Goal: Task Accomplishment & Management: Manage account settings

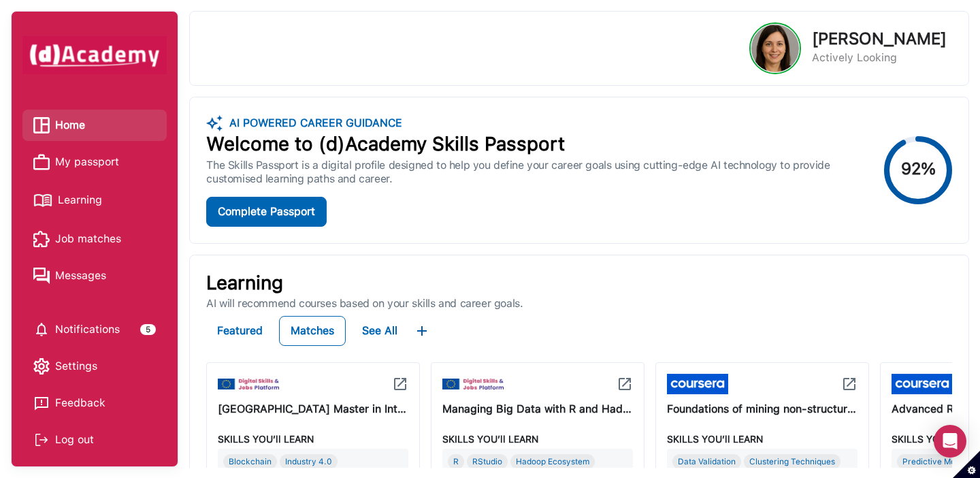
click at [101, 167] on span "My passport" at bounding box center [87, 162] width 64 height 20
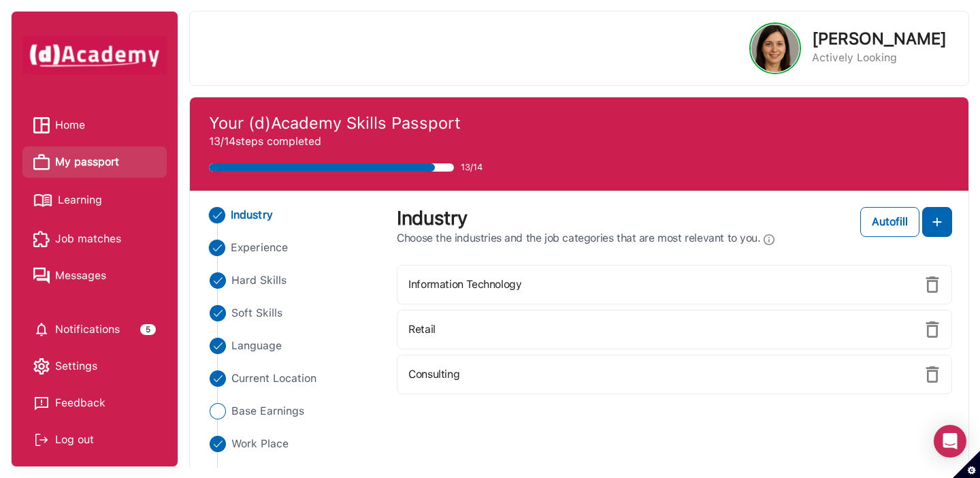
click at [259, 254] on span "Experience" at bounding box center [259, 247] width 57 height 16
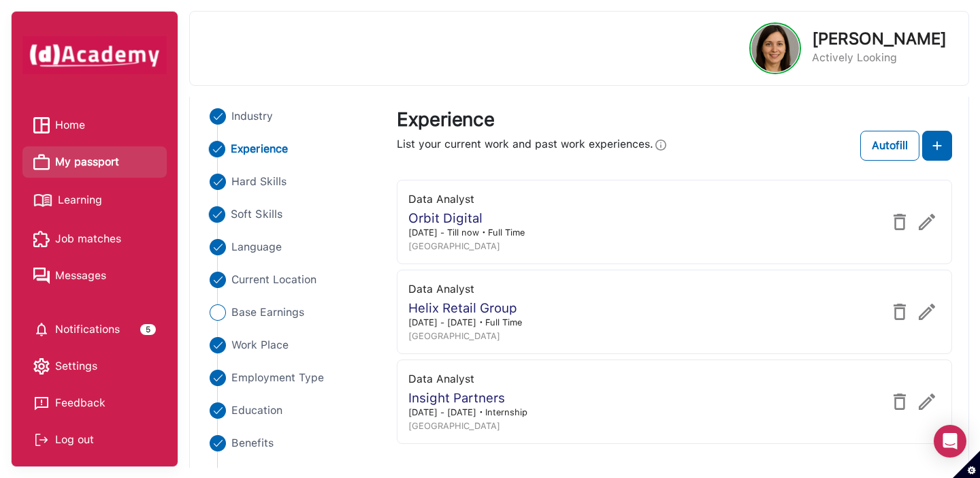
scroll to position [105, 0]
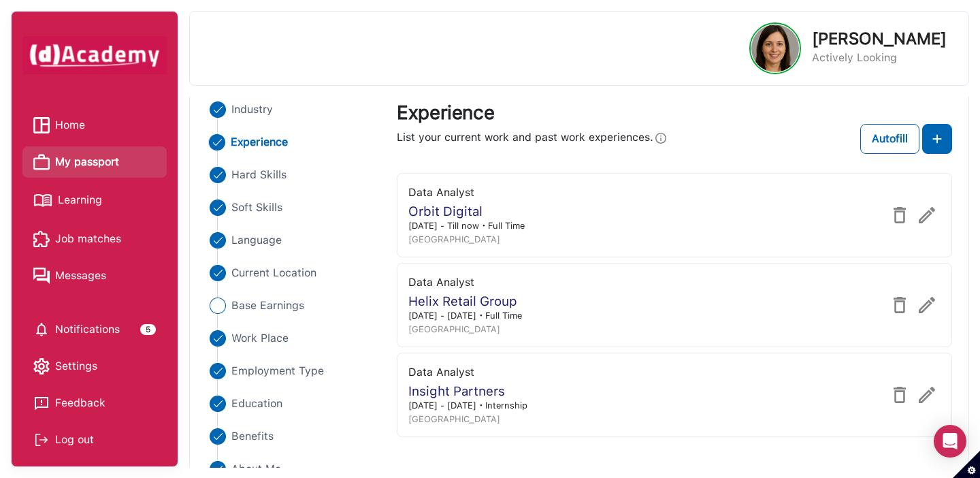
click at [91, 199] on span "Learning" at bounding box center [80, 200] width 44 height 20
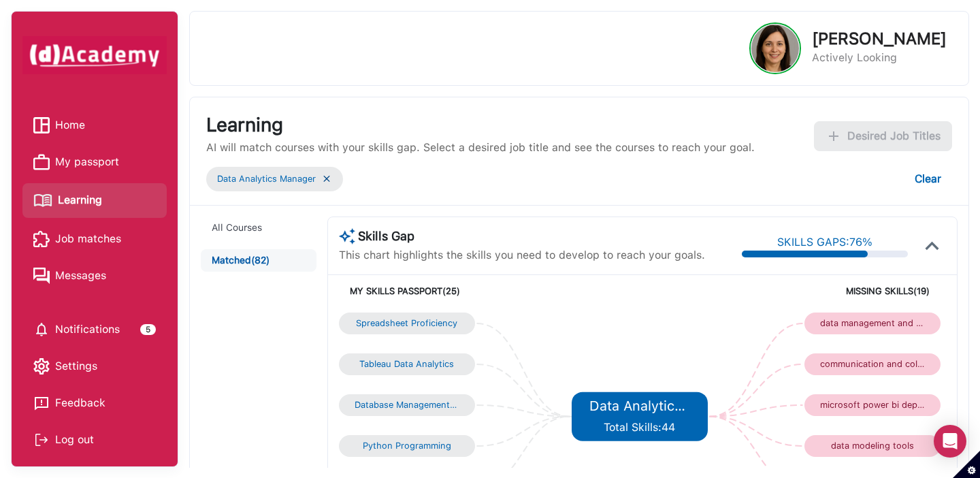
click at [327, 177] on img at bounding box center [326, 179] width 11 height 12
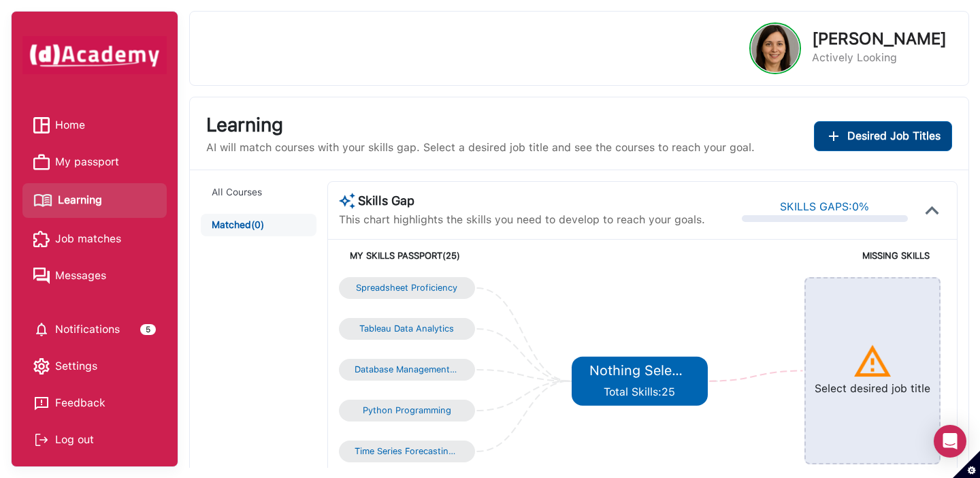
click at [854, 139] on span "Desired Job Titles" at bounding box center [893, 136] width 93 height 16
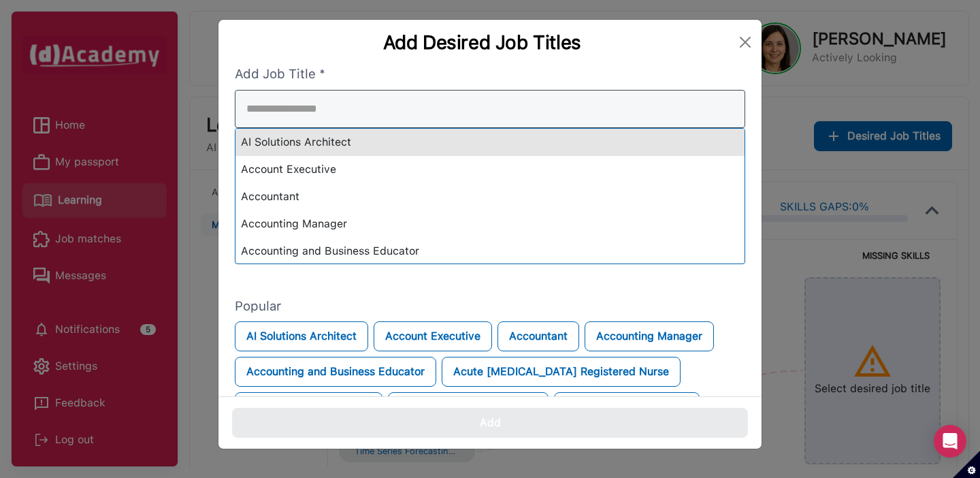
click at [661, 148] on div "AI Solutions Architect Account Executive Accountant Accounting Manager Accounti…" at bounding box center [490, 177] width 510 height 174
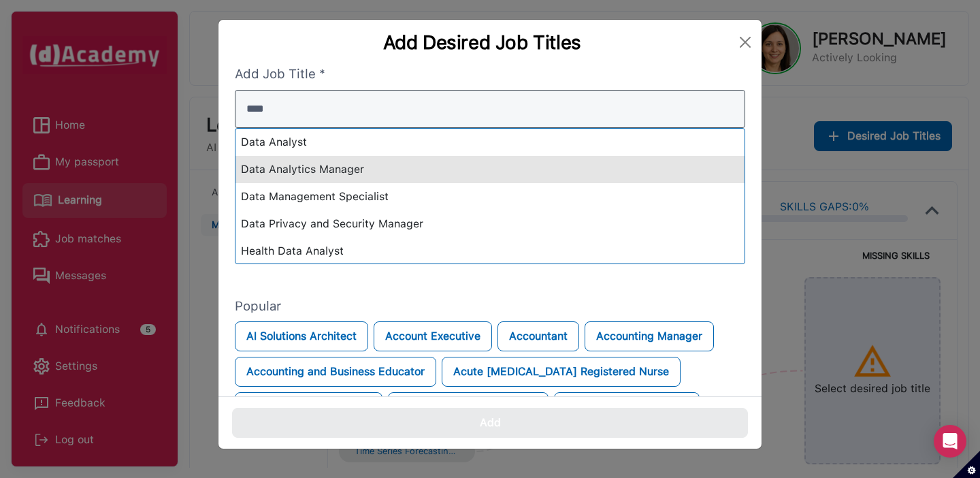
type input "****"
click at [581, 176] on div "Data Analytics Manager" at bounding box center [489, 169] width 509 height 27
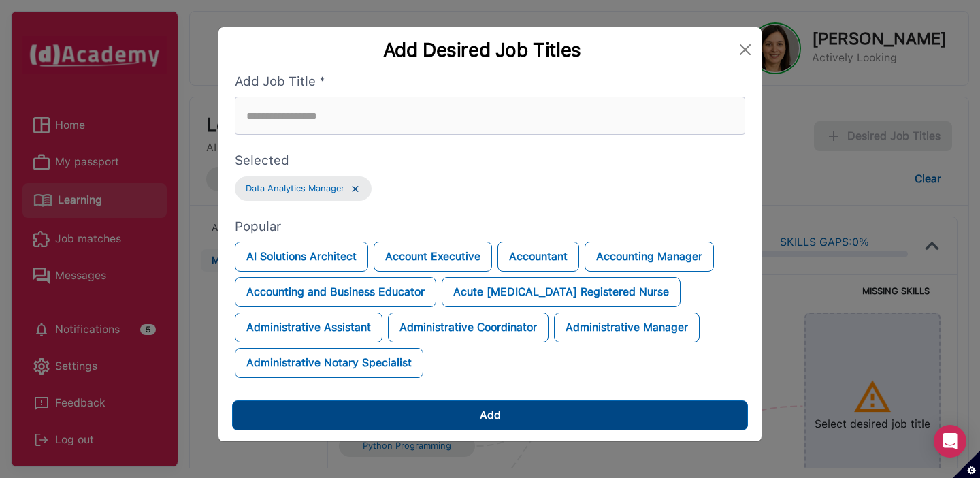
click at [553, 411] on button "Add" at bounding box center [490, 415] width 516 height 30
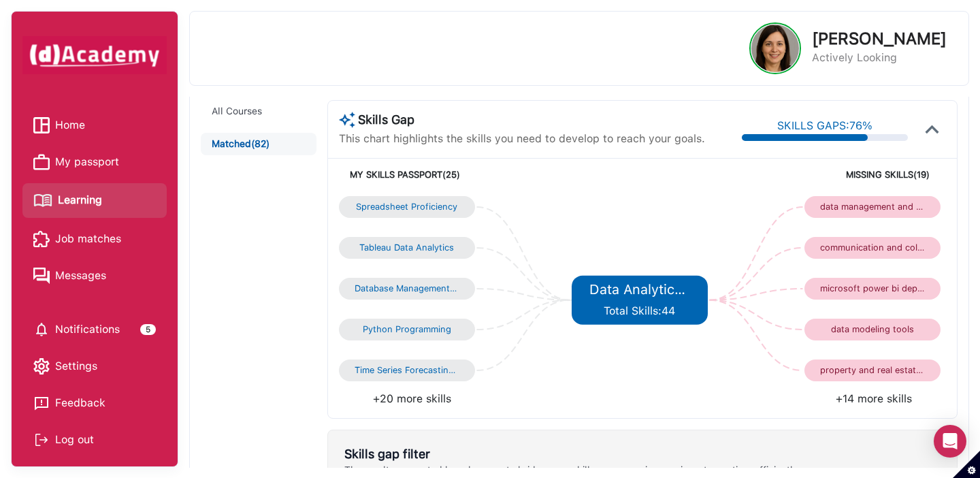
scroll to position [117, 0]
click at [861, 396] on li "+14 more skills" at bounding box center [793, 398] width 303 height 16
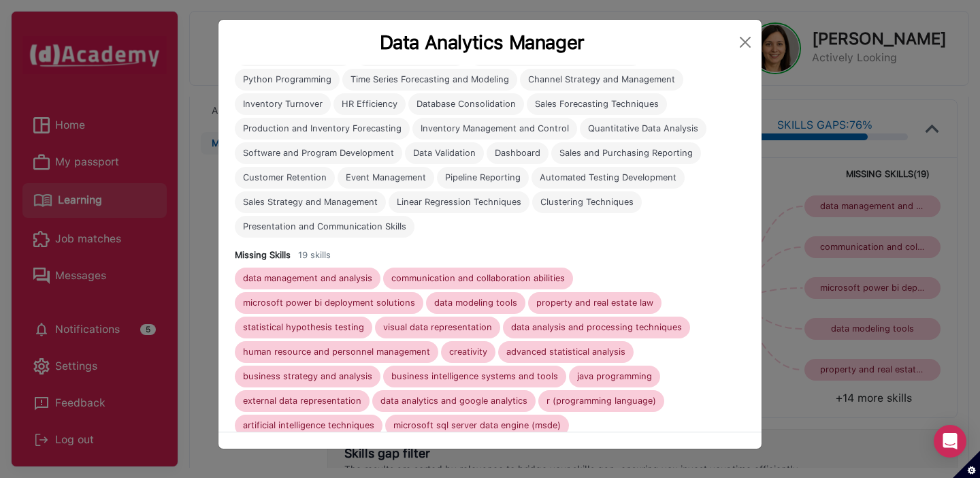
scroll to position [131, 0]
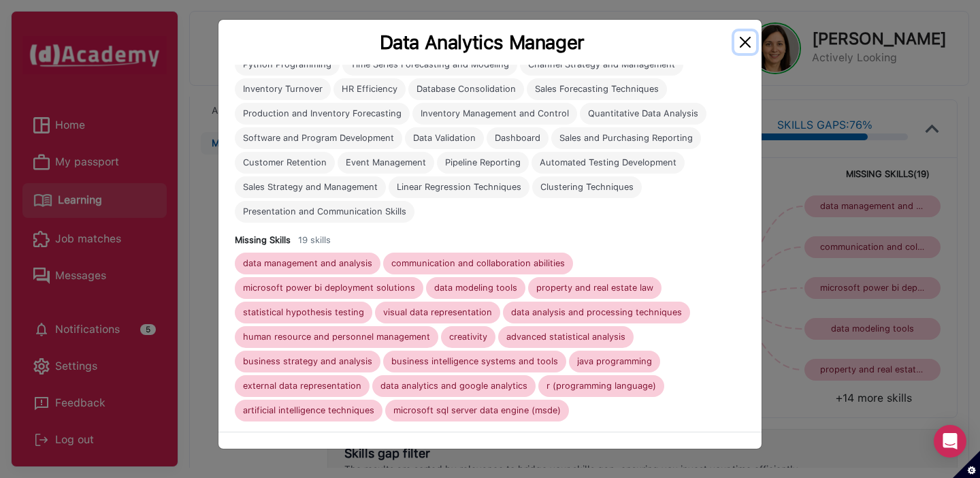
click at [750, 44] on button "Close" at bounding box center [745, 42] width 22 height 22
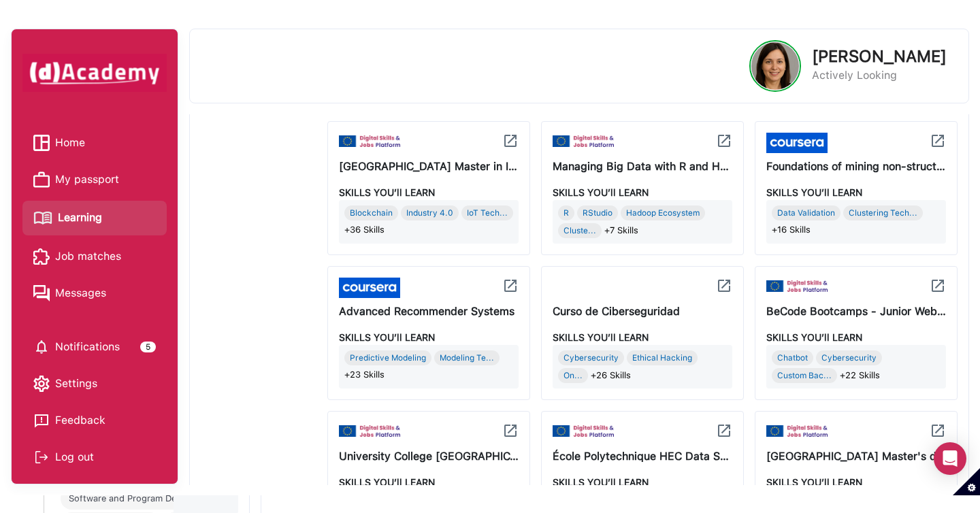
scroll to position [558, 0]
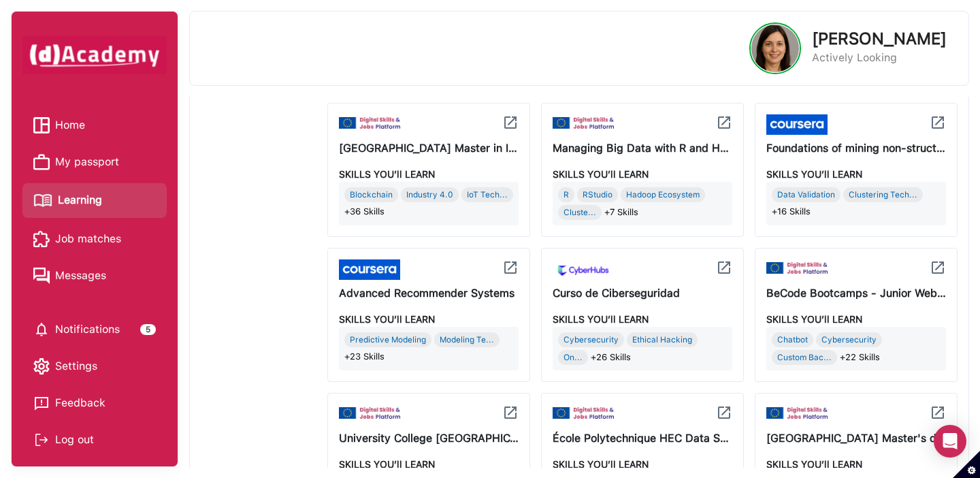
click at [513, 271] on img at bounding box center [510, 267] width 16 height 16
click at [375, 358] on span "+23 Skills" at bounding box center [364, 357] width 40 height 14
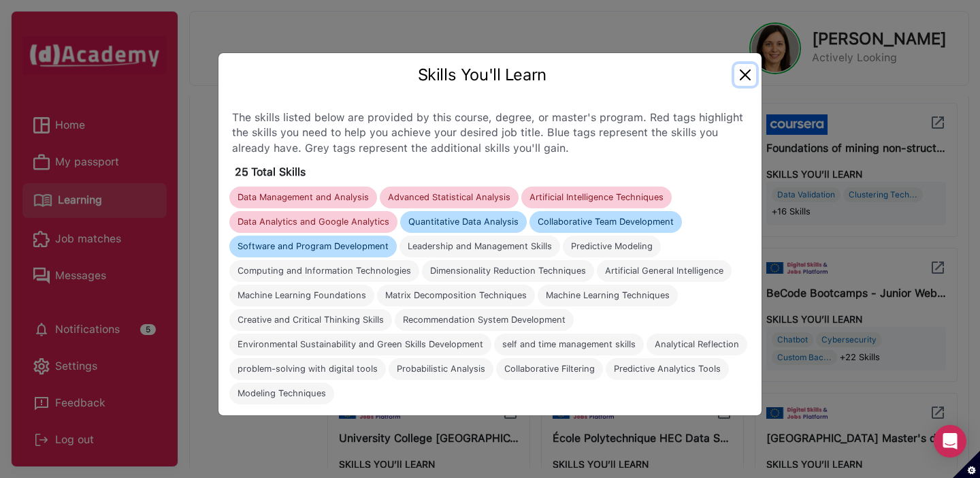
click at [746, 69] on button "Close" at bounding box center [745, 75] width 22 height 22
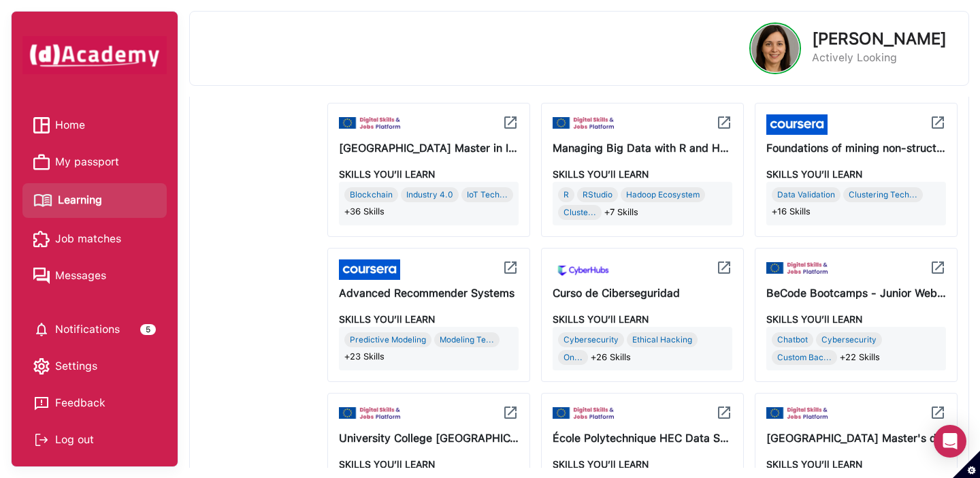
click at [508, 269] on img at bounding box center [510, 267] width 16 height 16
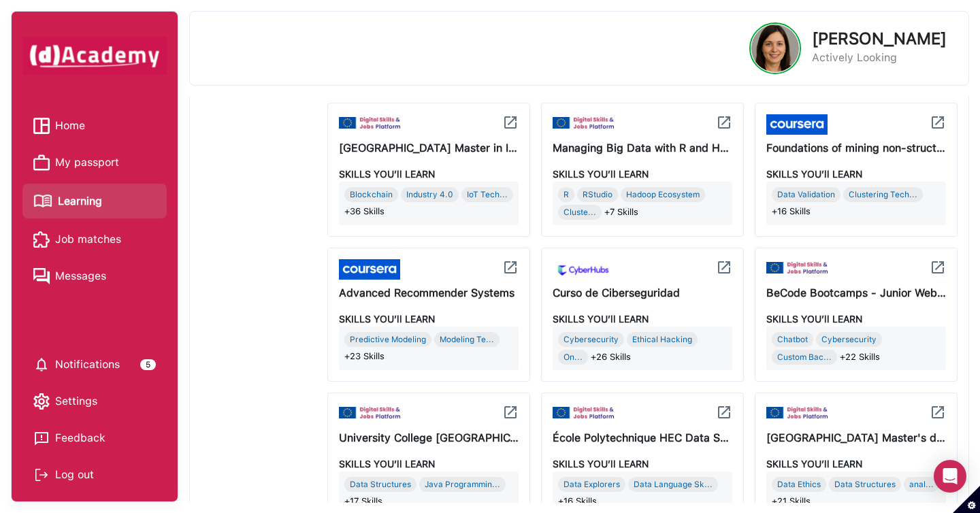
scroll to position [0, 0]
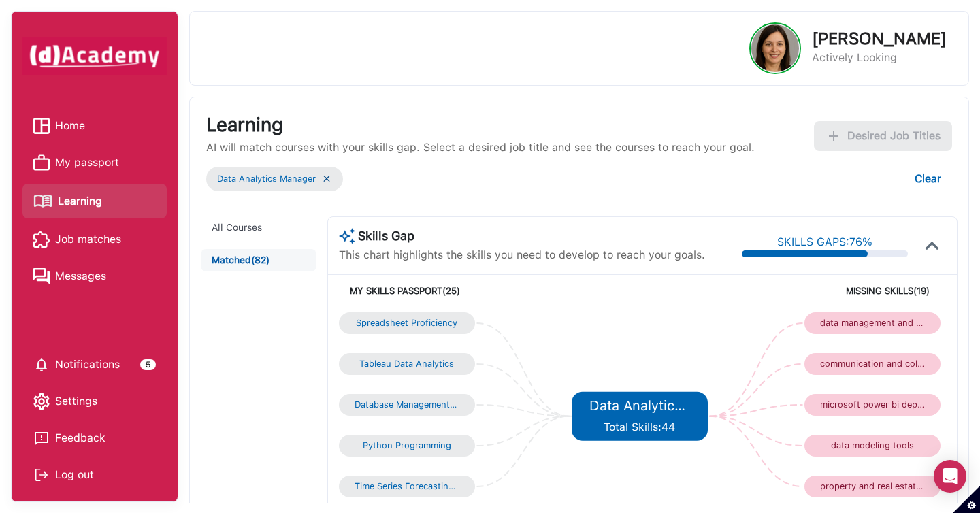
click at [70, 120] on span "Home" at bounding box center [70, 126] width 30 height 20
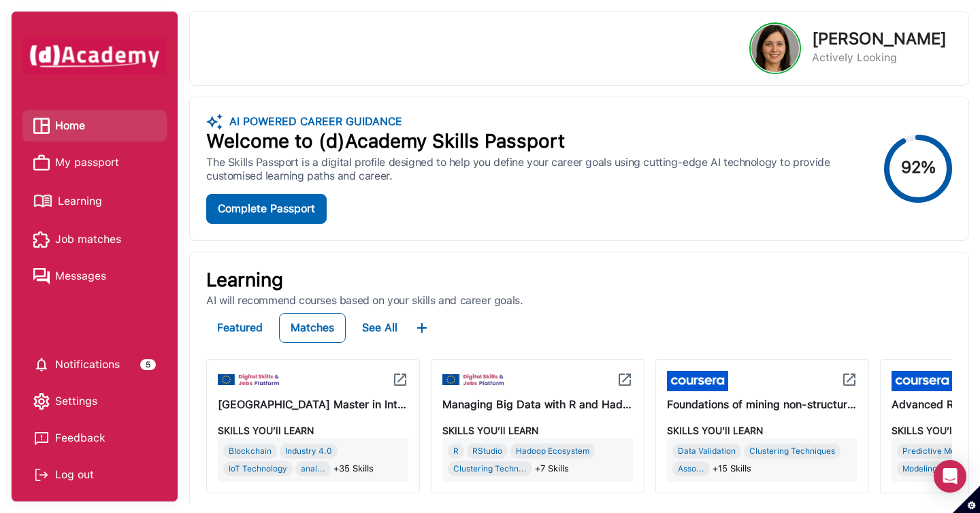
click at [112, 165] on span "My passport" at bounding box center [87, 162] width 64 height 20
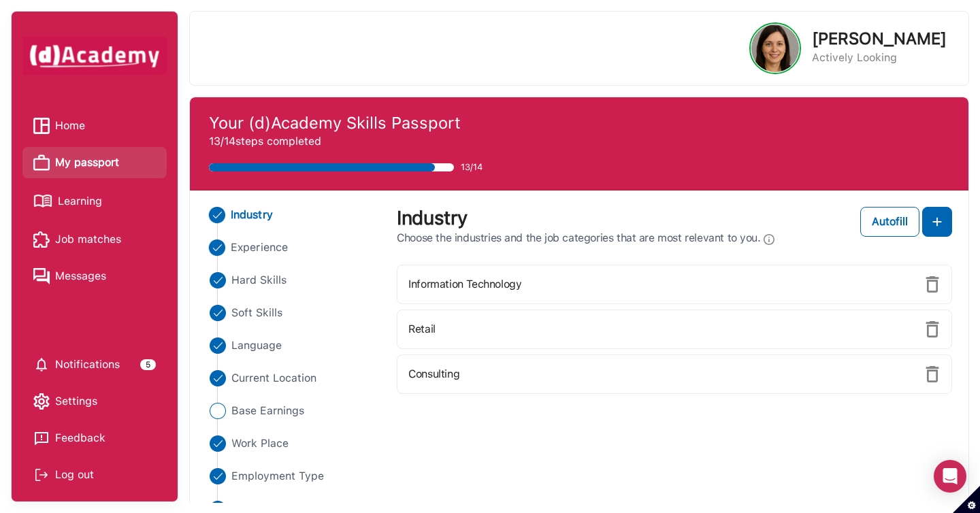
click at [280, 251] on span "Experience" at bounding box center [259, 247] width 57 height 16
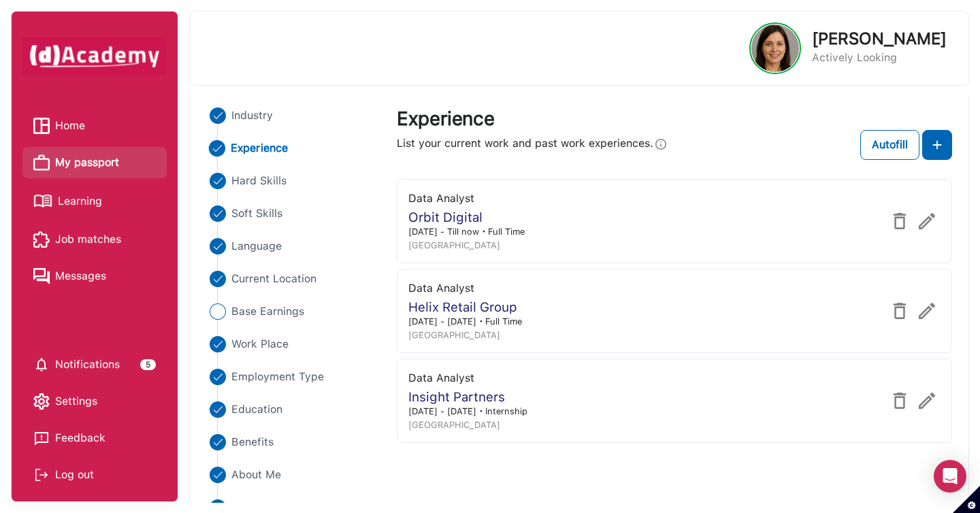
scroll to position [103, 0]
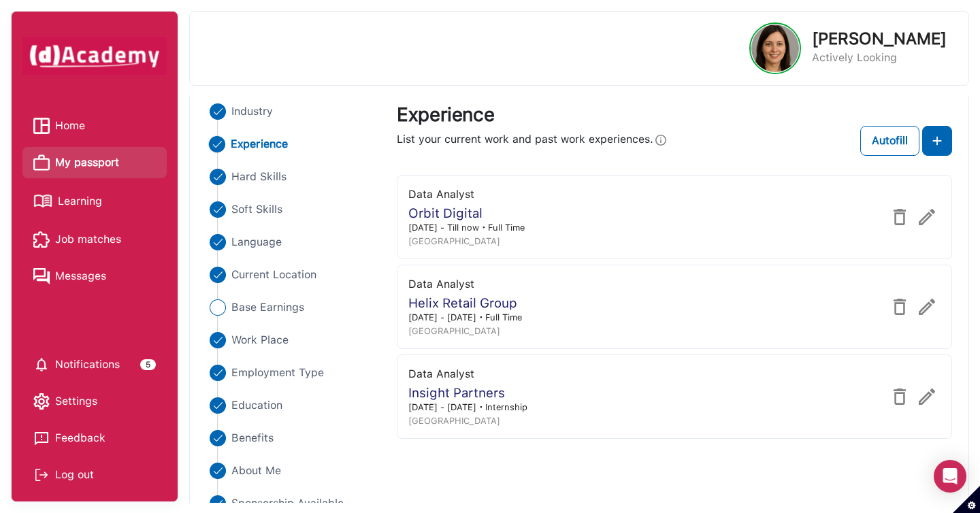
click at [84, 204] on span "Learning" at bounding box center [80, 201] width 44 height 20
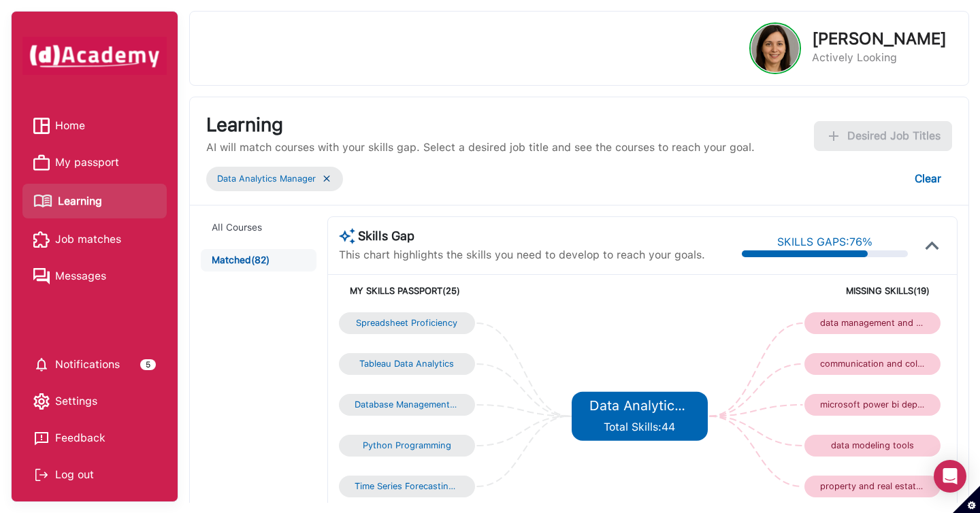
click at [326, 180] on img at bounding box center [326, 179] width 11 height 12
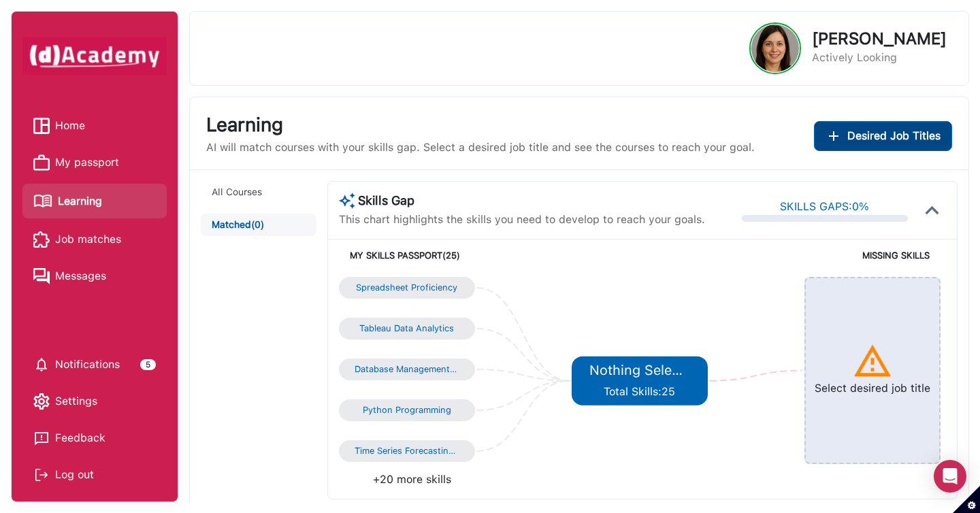
click at [846, 138] on div "Desired Job Titles" at bounding box center [882, 136] width 115 height 16
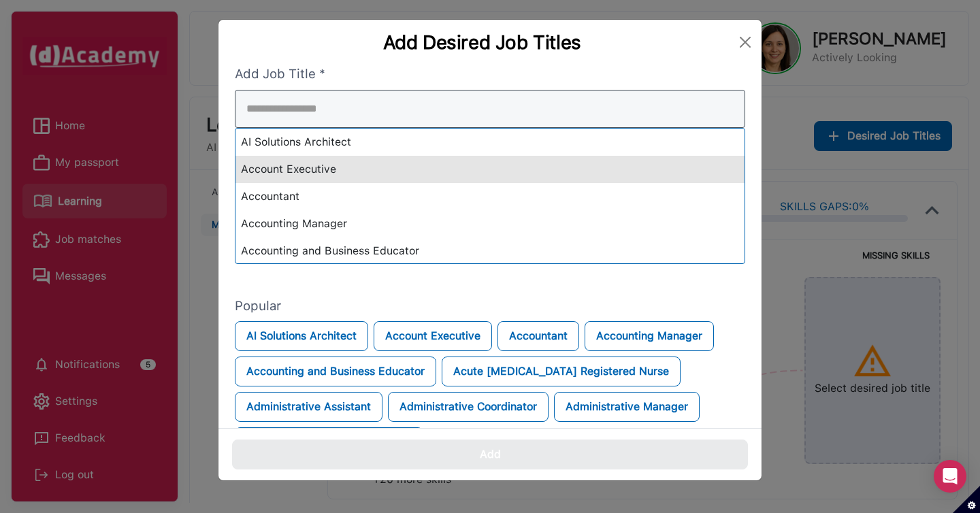
click at [544, 167] on div "AI Solutions Architect Account Executive Accountant Accounting Manager Accounti…" at bounding box center [490, 177] width 510 height 174
type input "***"
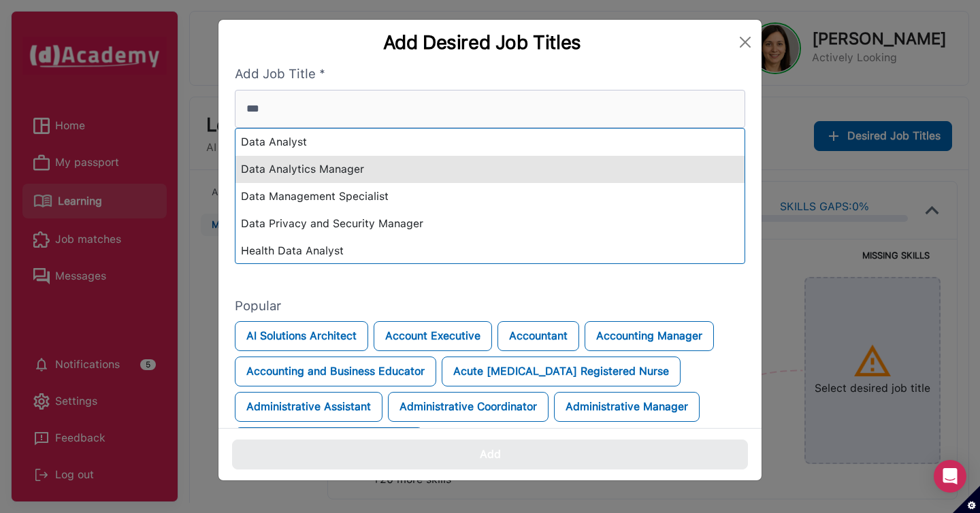
click at [497, 178] on div "Data Analytics Manager" at bounding box center [489, 169] width 509 height 27
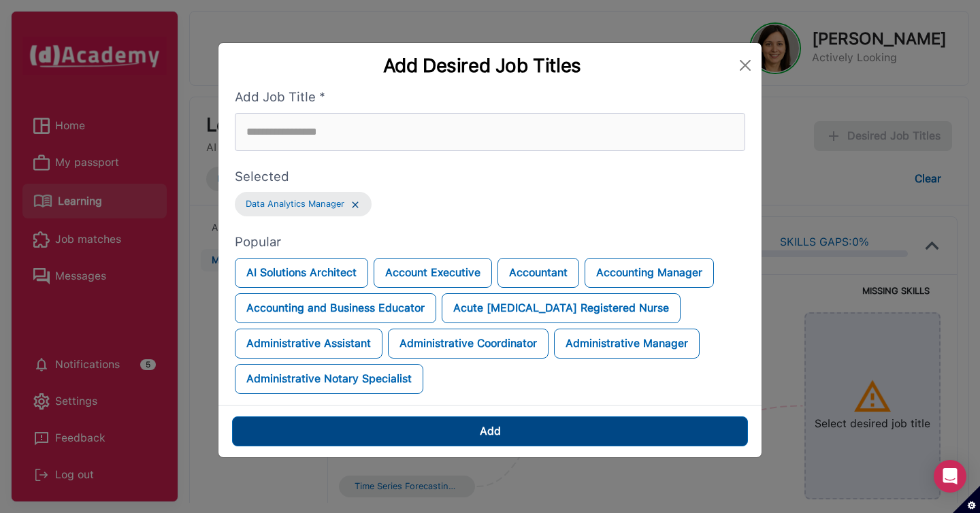
click at [520, 425] on button "Add" at bounding box center [490, 431] width 516 height 30
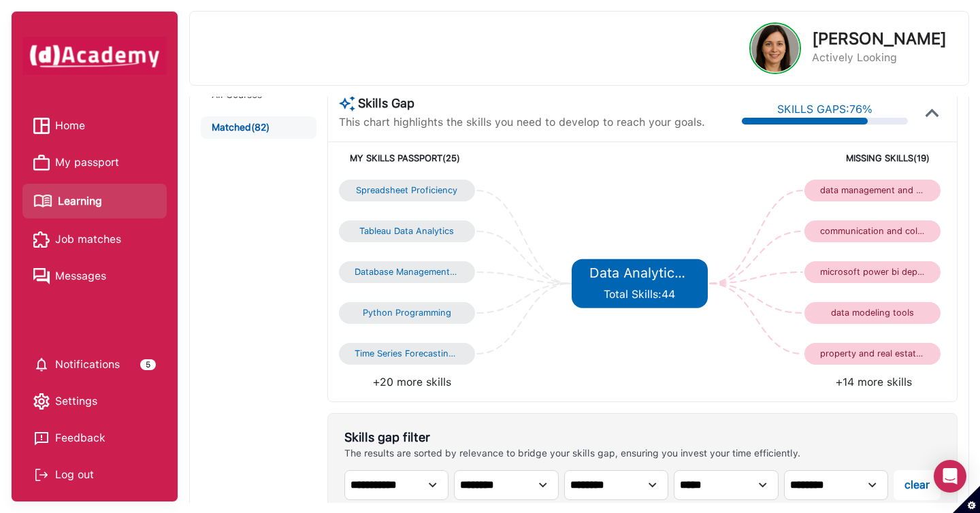
scroll to position [134, 0]
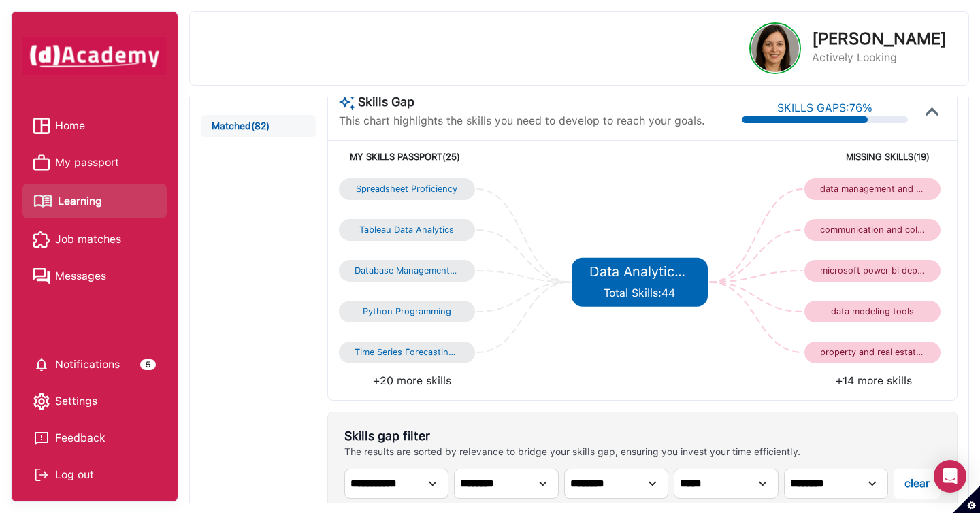
click at [852, 378] on li "+14 more skills" at bounding box center [793, 381] width 303 height 16
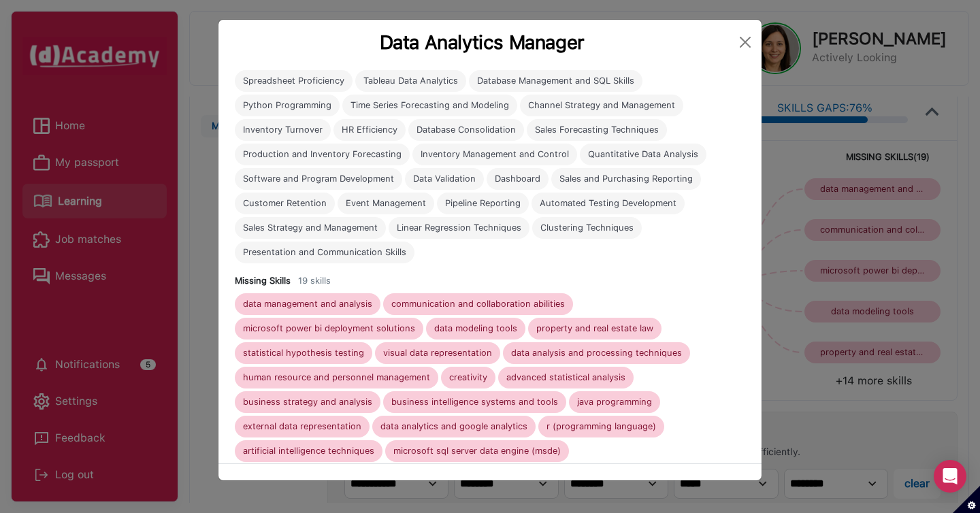
scroll to position [99, 0]
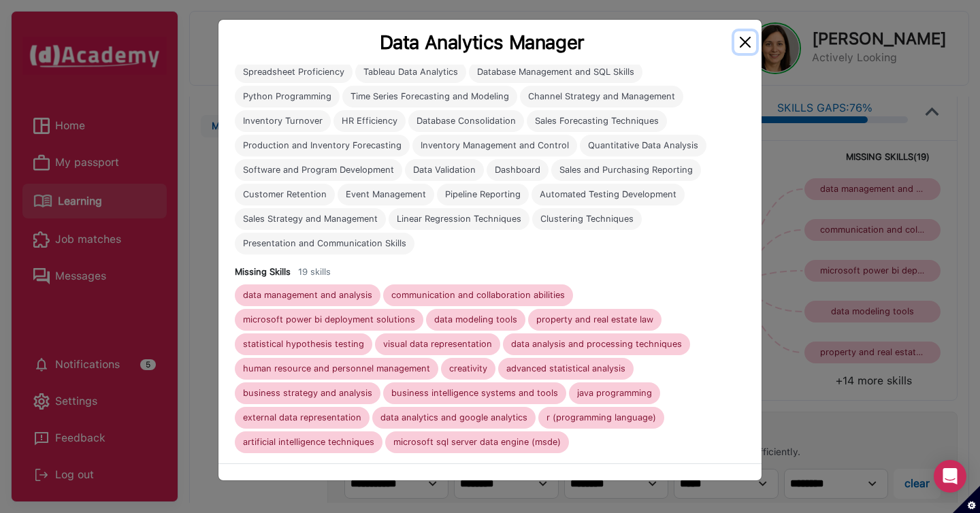
click at [744, 44] on button "Close" at bounding box center [745, 42] width 22 height 22
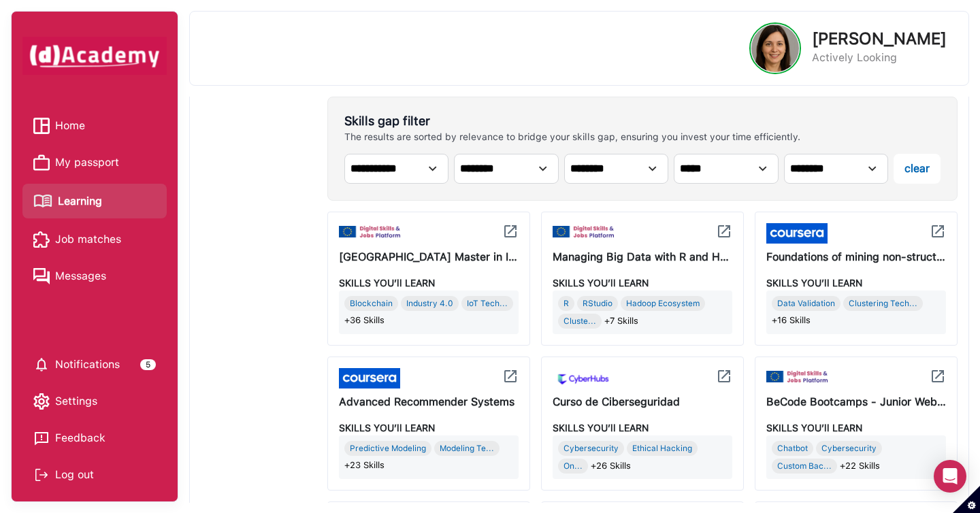
scroll to position [452, 0]
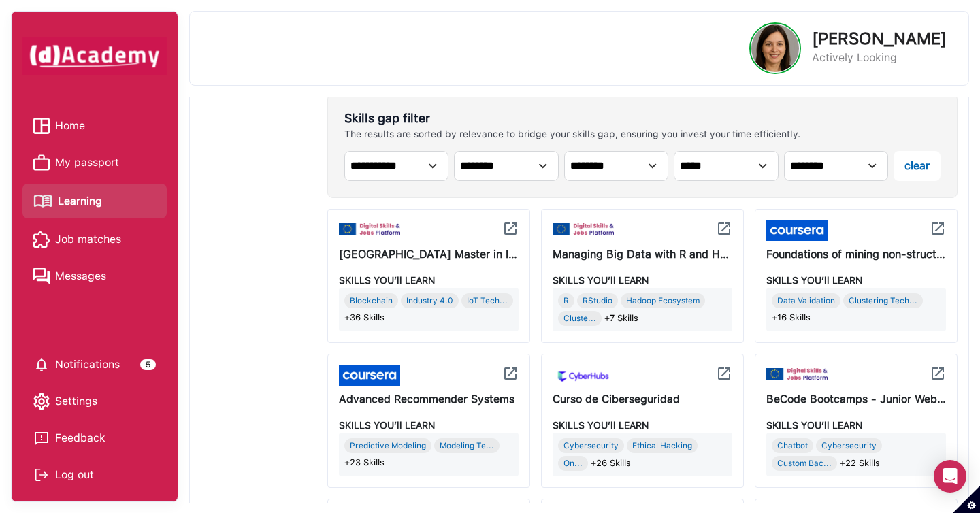
click at [465, 463] on div "Predictive Modeling Modeling Te... +23 Skills" at bounding box center [428, 453] width 169 height 31
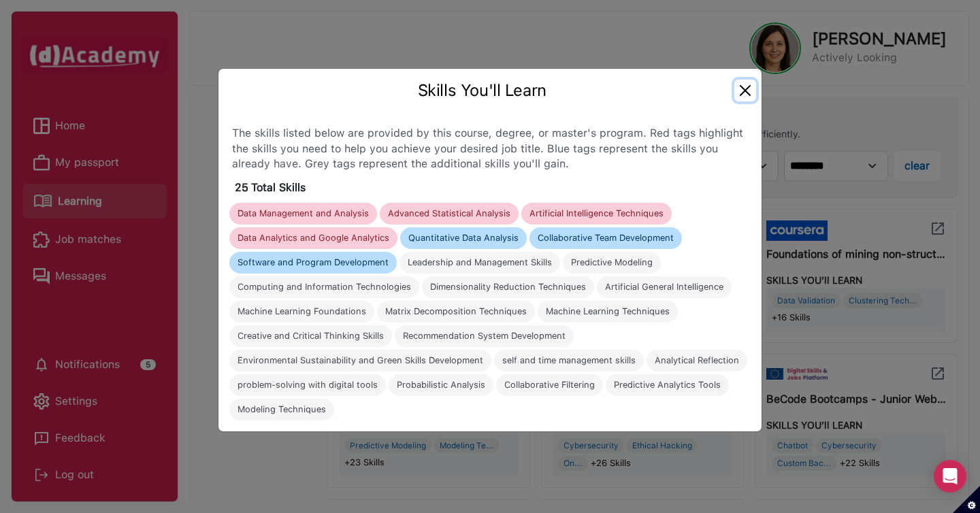
click at [748, 94] on button "Close" at bounding box center [745, 91] width 22 height 22
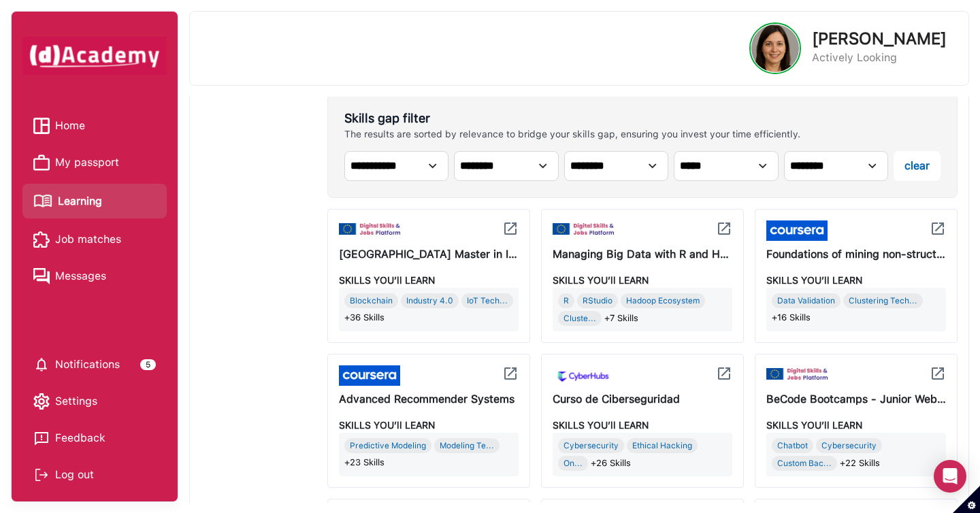
click at [510, 374] on img at bounding box center [510, 373] width 16 height 16
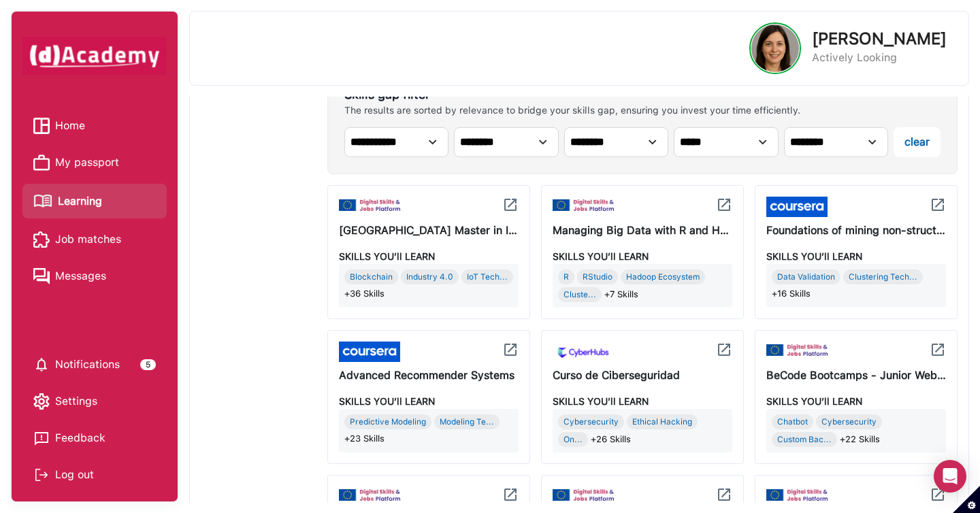
scroll to position [538, 0]
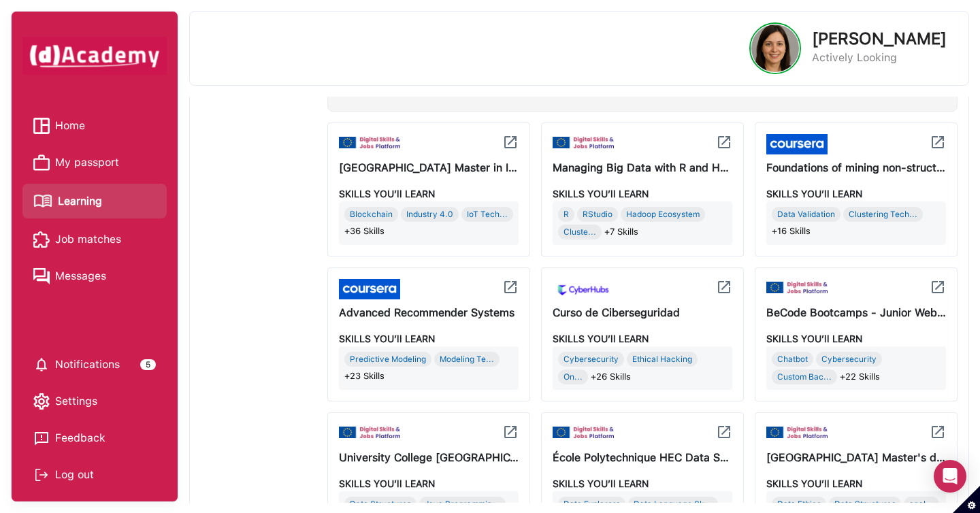
click at [456, 302] on div "Advanced Recommender Systems" at bounding box center [429, 300] width 180 height 42
click at [454, 376] on div "Predictive Modeling Modeling Te... +23 Skills" at bounding box center [428, 367] width 169 height 31
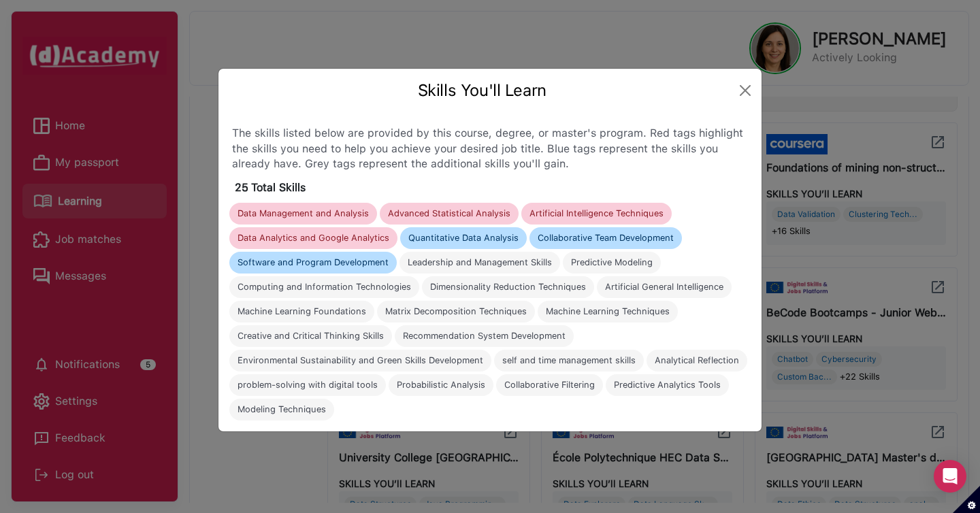
click at [356, 212] on div "Data Management and Analysis" at bounding box center [302, 213] width 131 height 11
copy div "Data Management and Analysis"
click at [436, 208] on div "Advanced Statistical Analysis" at bounding box center [449, 213] width 122 height 11
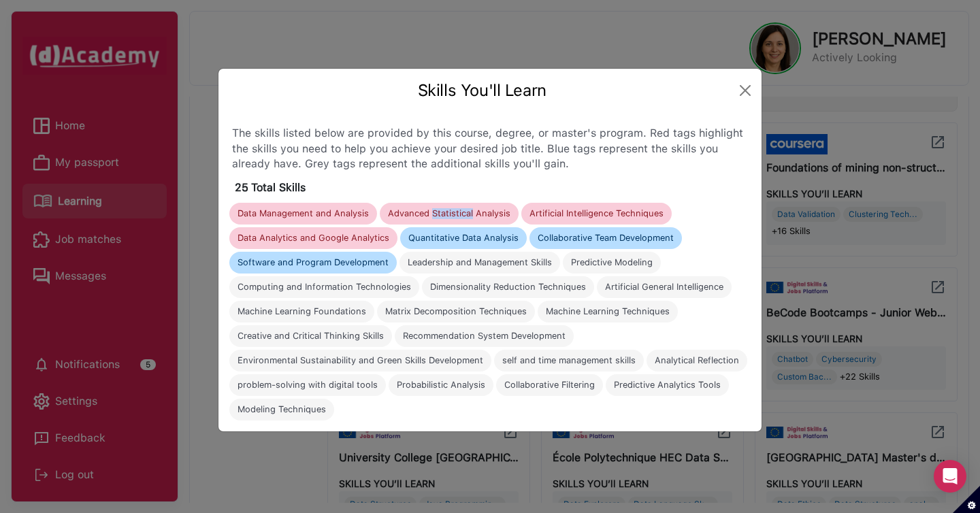
click at [436, 208] on div "Advanced Statistical Analysis" at bounding box center [449, 213] width 122 height 11
copy div "Advanced Statistical Analysis"
click at [603, 207] on div "Artificial Intelligence Techniques" at bounding box center [596, 214] width 150 height 22
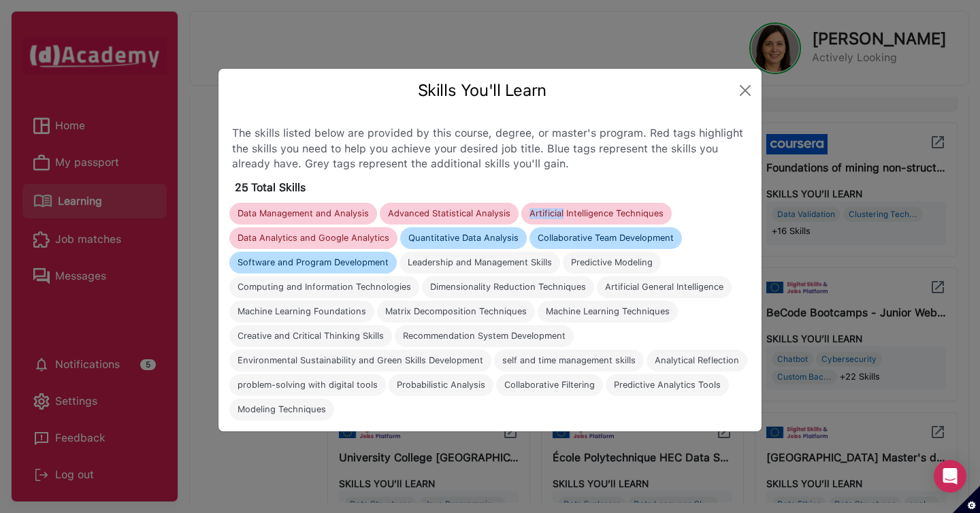
click at [603, 207] on div "Artificial Intelligence Techniques" at bounding box center [596, 214] width 150 height 22
copy div "Artificial Intelligence Techniques"
click at [365, 237] on div "Data Analytics and Google Analytics" at bounding box center [313, 238] width 152 height 11
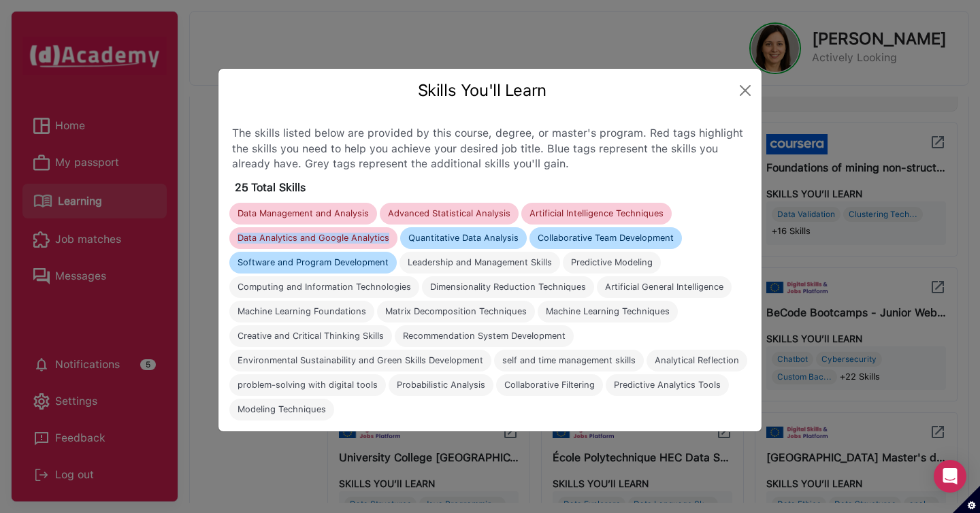
copy div "Data Analytics and Google Analytics"
click at [752, 94] on button "Close" at bounding box center [745, 91] width 22 height 22
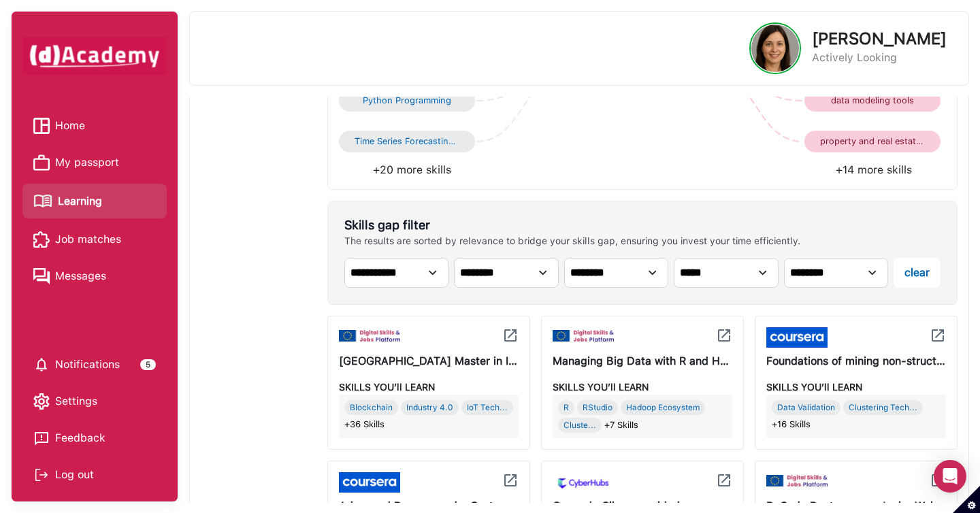
scroll to position [248, 0]
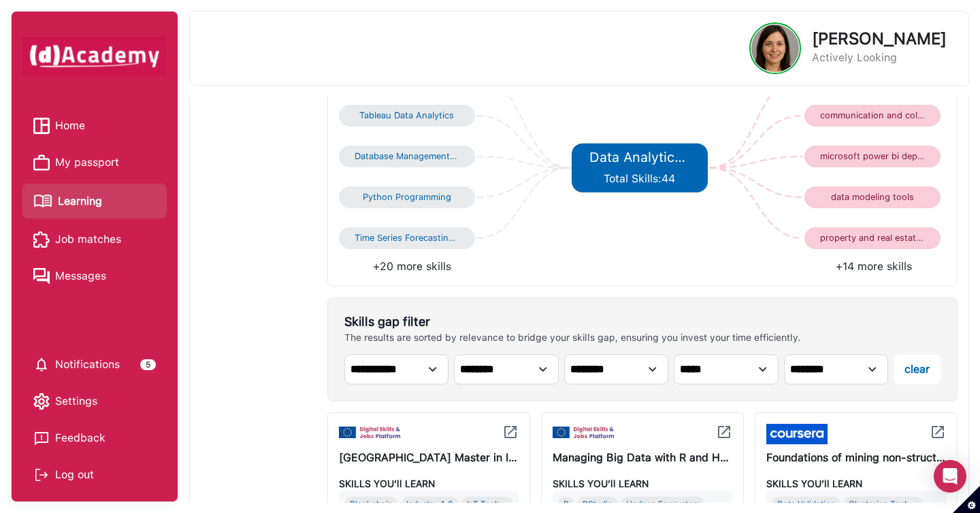
click at [861, 265] on li "+14 more skills" at bounding box center [793, 267] width 303 height 16
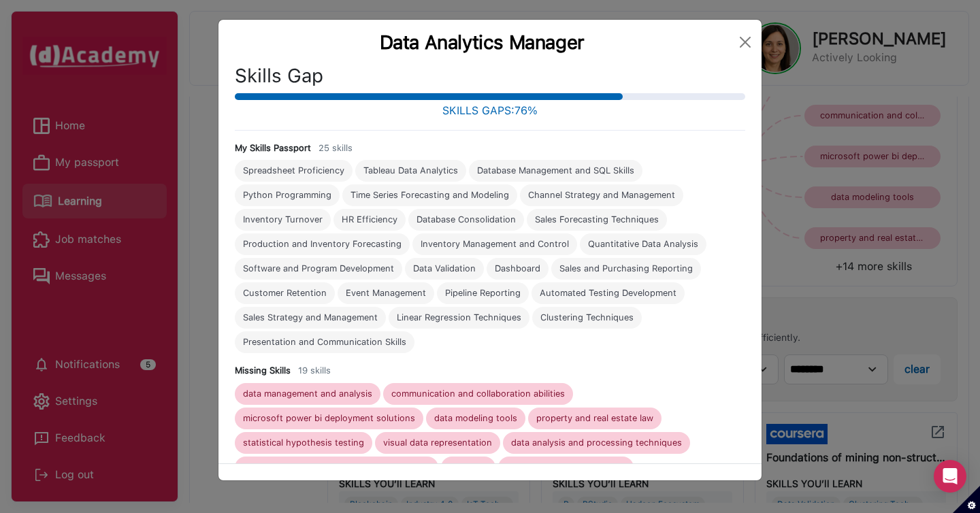
scroll to position [99, 0]
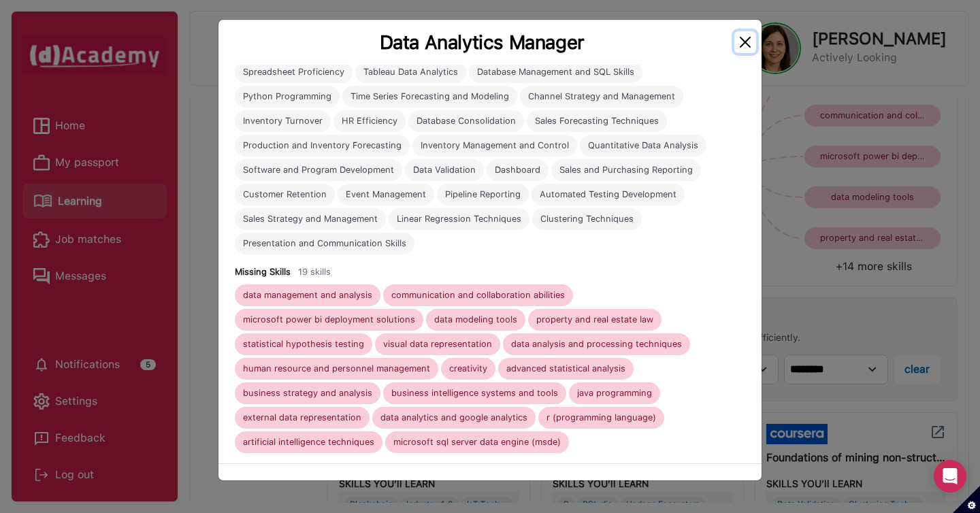
click at [749, 38] on button "Close" at bounding box center [745, 42] width 22 height 22
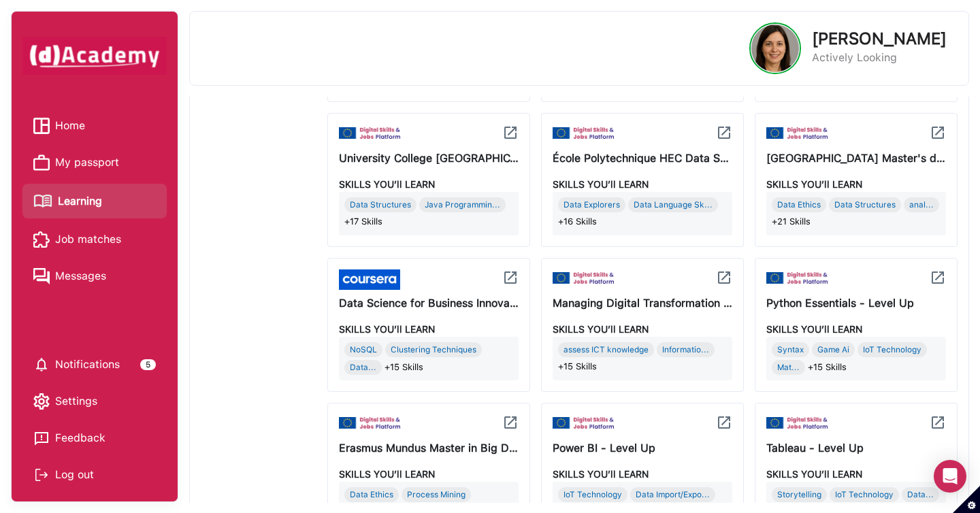
scroll to position [795, 0]
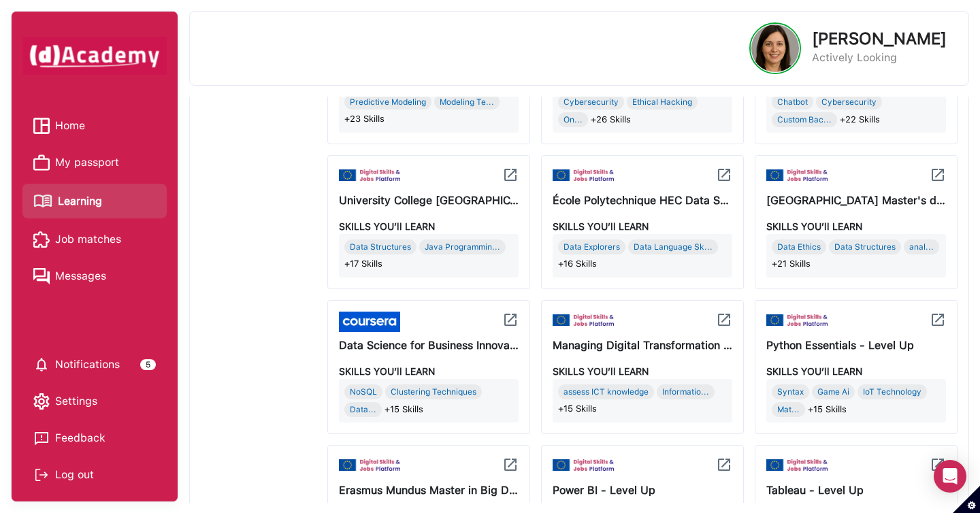
click at [871, 397] on div "IoT Technology" at bounding box center [891, 391] width 69 height 15
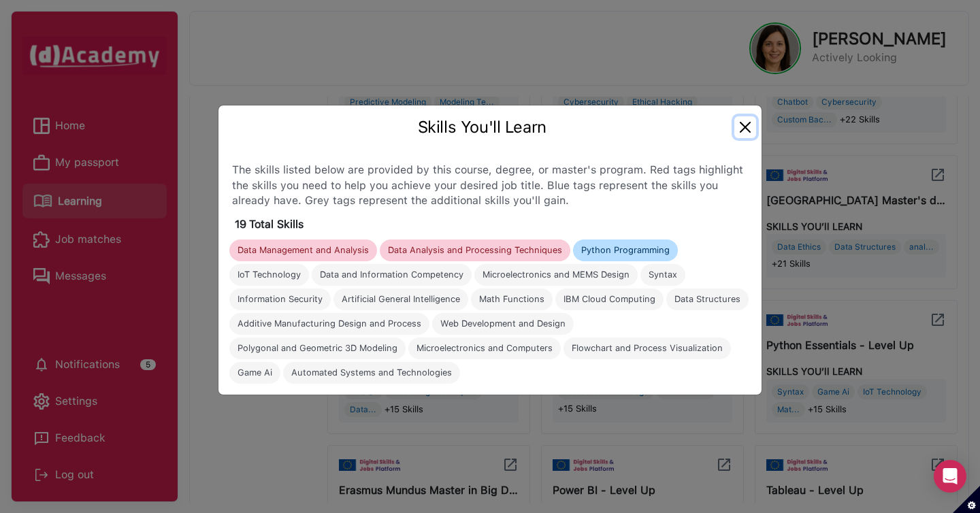
click at [746, 125] on button "Close" at bounding box center [745, 127] width 22 height 22
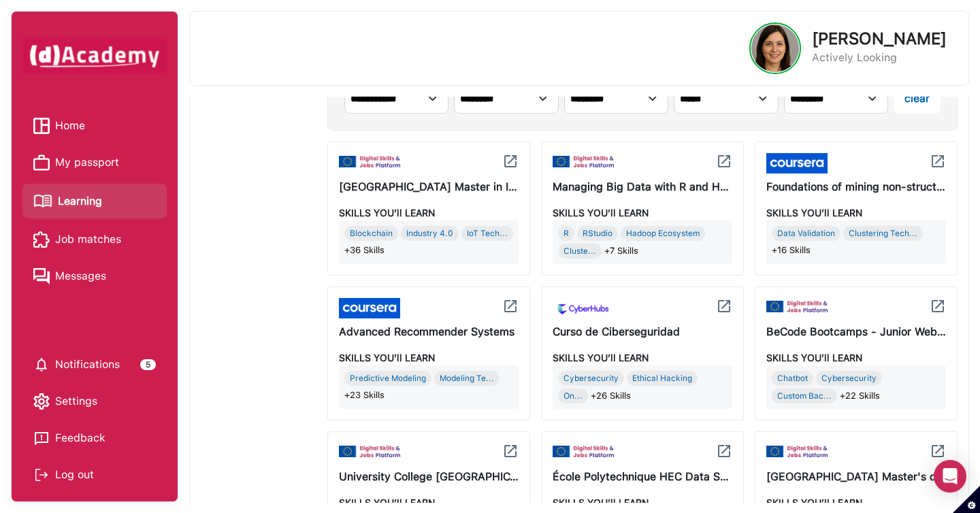
scroll to position [521, 0]
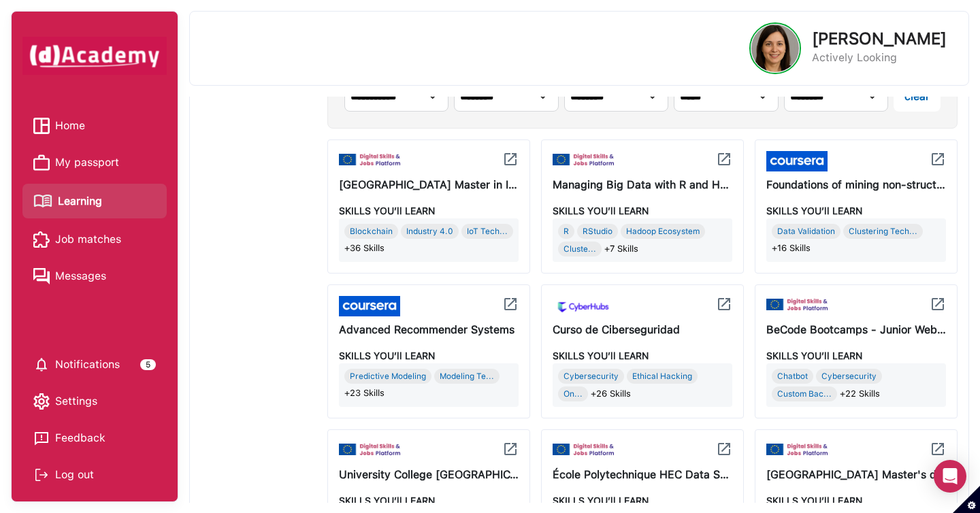
click at [708, 246] on div "R RStudio Hadoop Ecosystem Cluste... +7 Skills" at bounding box center [642, 240] width 169 height 33
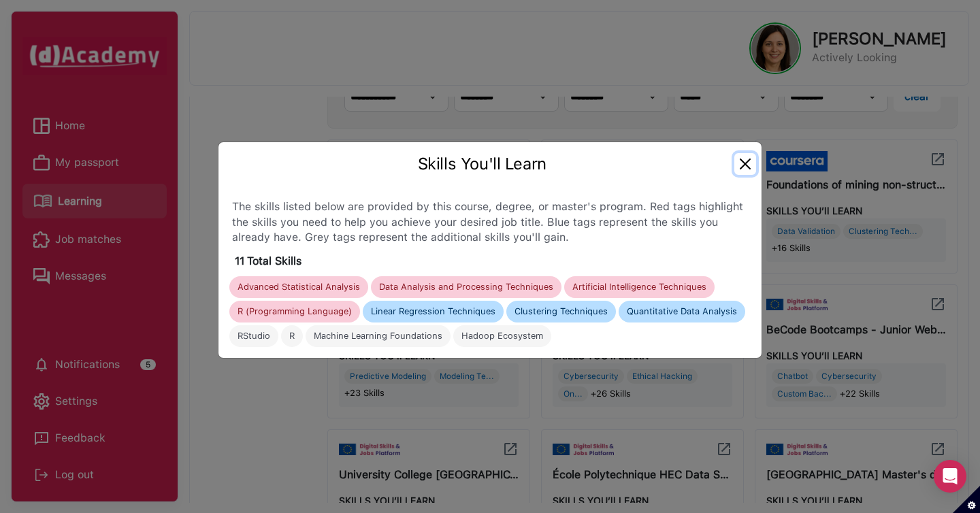
click at [746, 156] on button "Close" at bounding box center [745, 164] width 22 height 22
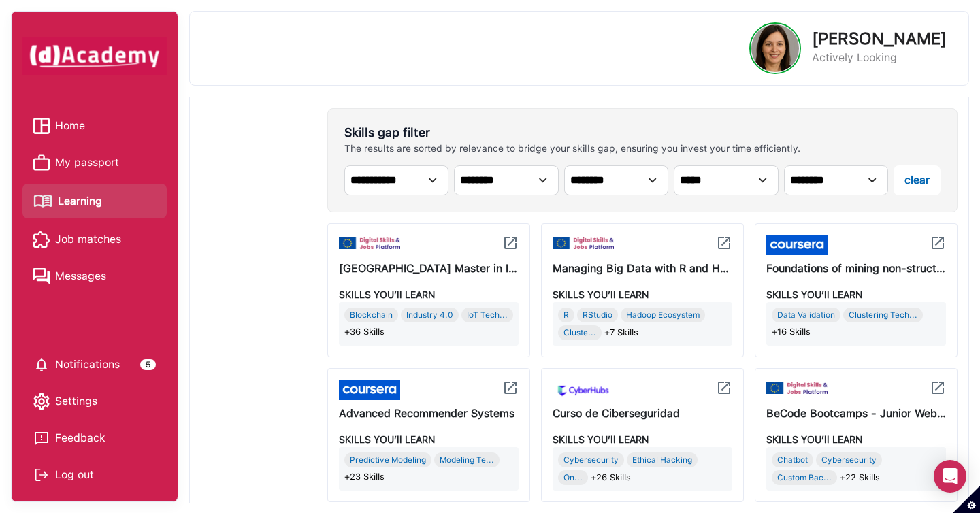
scroll to position [442, 0]
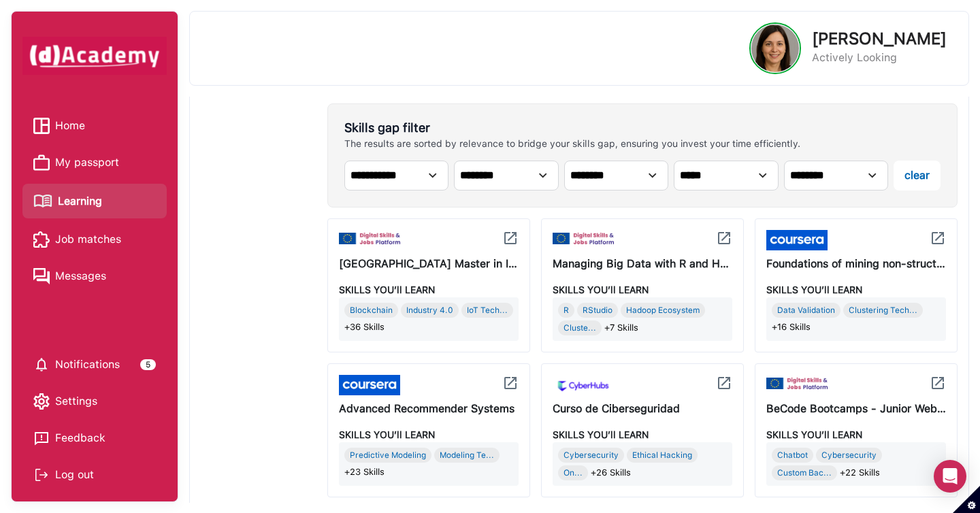
click at [631, 325] on span "+7 Skills" at bounding box center [621, 327] width 34 height 15
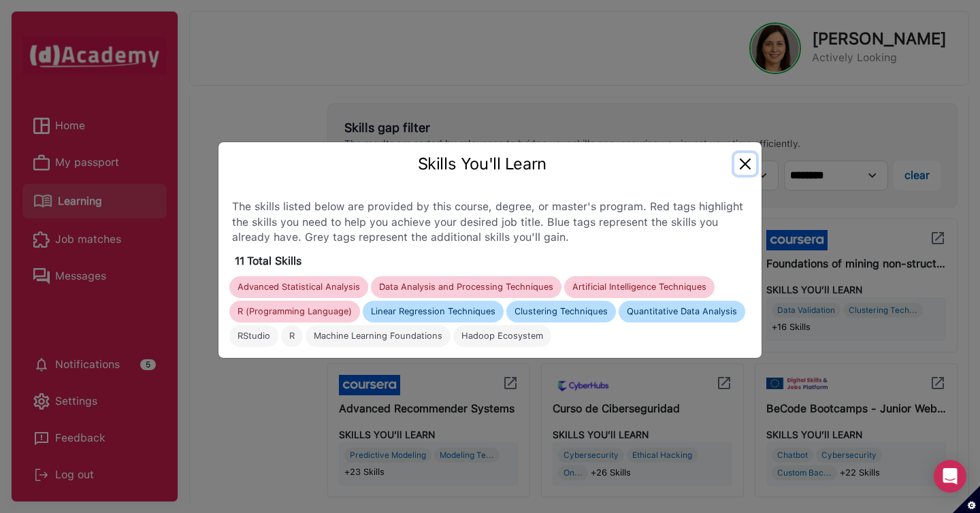
click at [747, 165] on button "Close" at bounding box center [745, 164] width 22 height 22
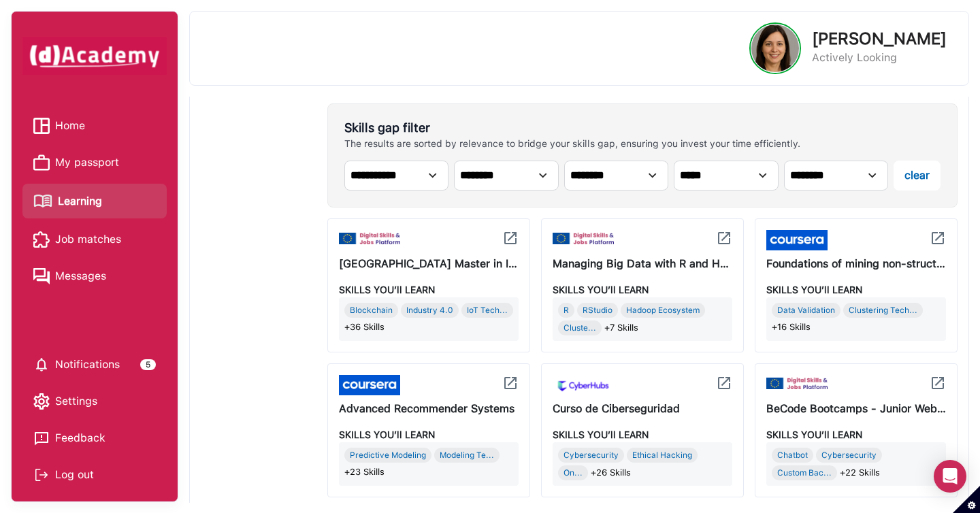
click at [725, 240] on img at bounding box center [724, 238] width 16 height 16
click at [724, 242] on img at bounding box center [724, 238] width 16 height 16
click at [400, 267] on div "University of Pavia Master in International Business and Entrepreneurship" at bounding box center [429, 264] width 180 height 16
click at [512, 242] on img at bounding box center [510, 238] width 16 height 16
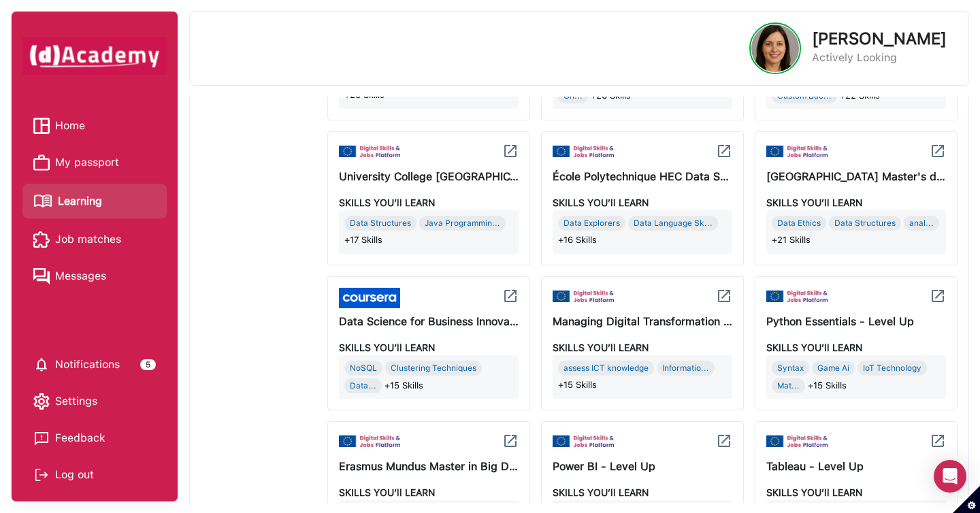
scroll to position [826, 0]
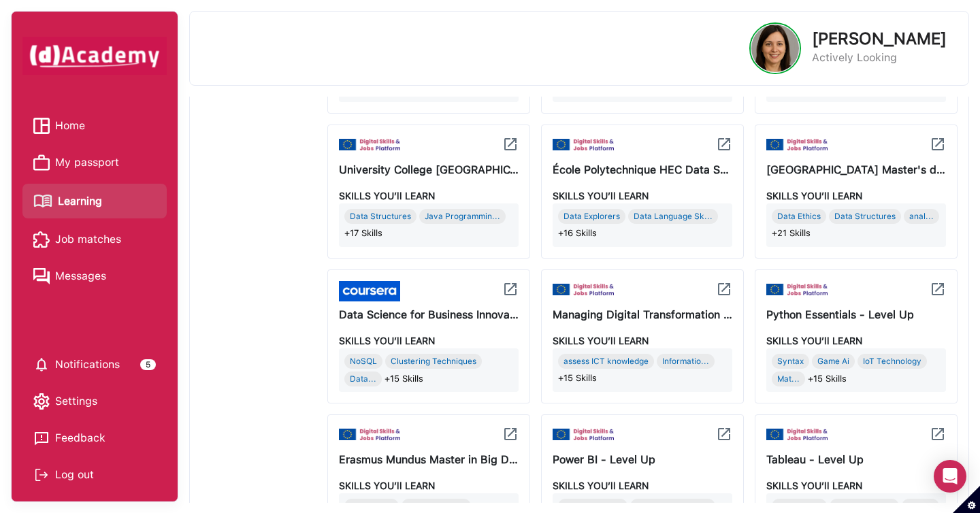
click at [443, 241] on div "Data Structures Java Programmin... +17 Skills" at bounding box center [429, 225] width 174 height 38
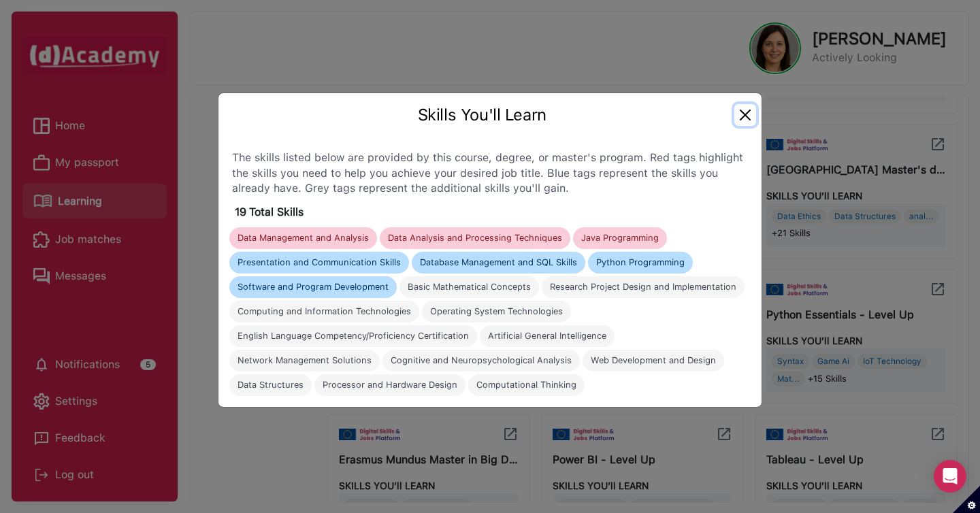
click at [744, 116] on button "Close" at bounding box center [745, 115] width 22 height 22
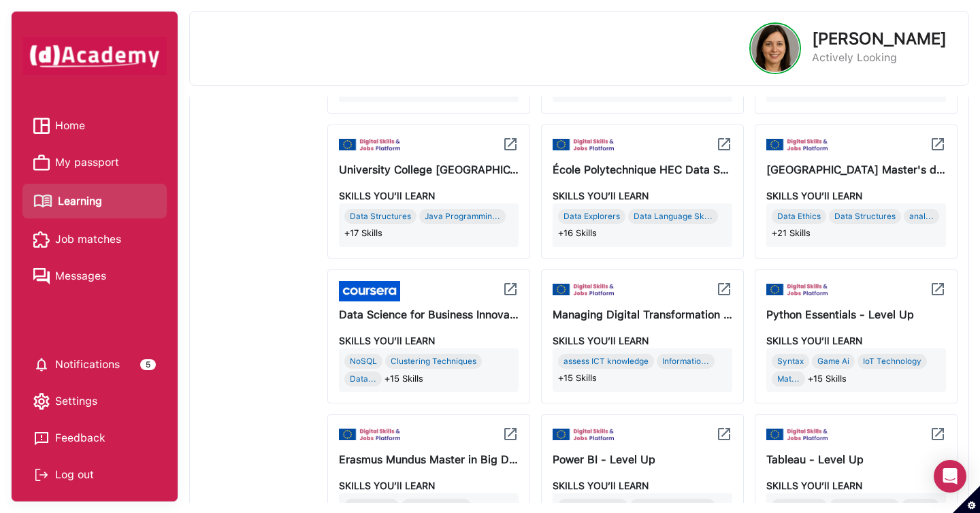
click at [511, 142] on img at bounding box center [510, 144] width 16 height 16
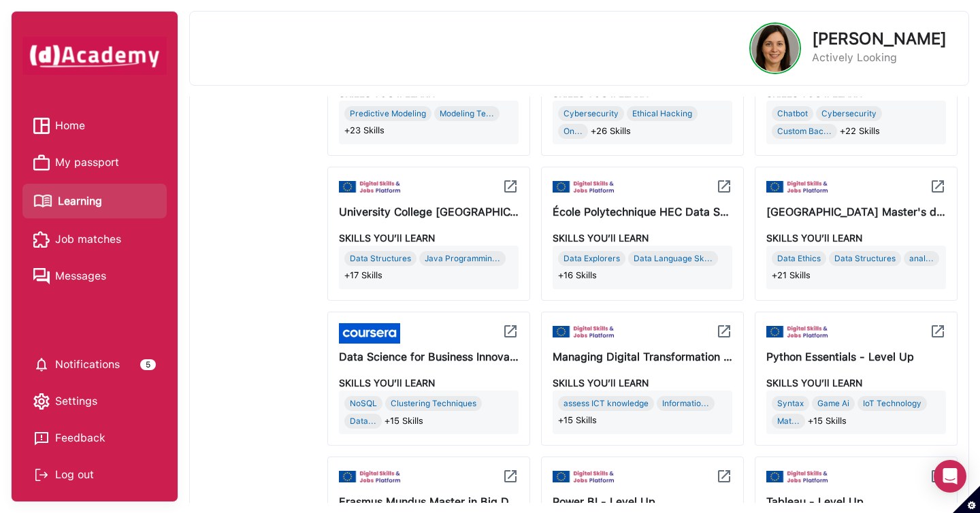
scroll to position [786, 0]
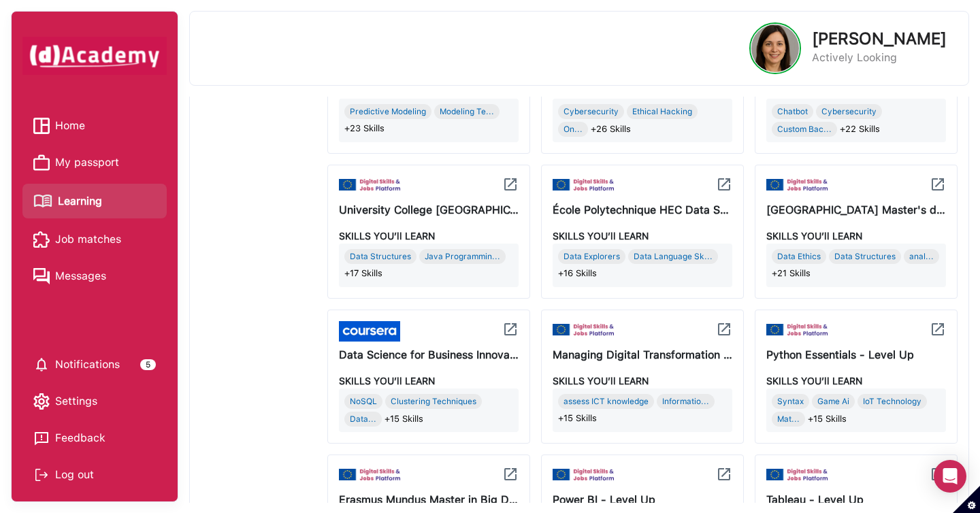
click at [866, 416] on div "Syntax Game Ai IoT Technology Mat... +15 Skills" at bounding box center [855, 410] width 169 height 33
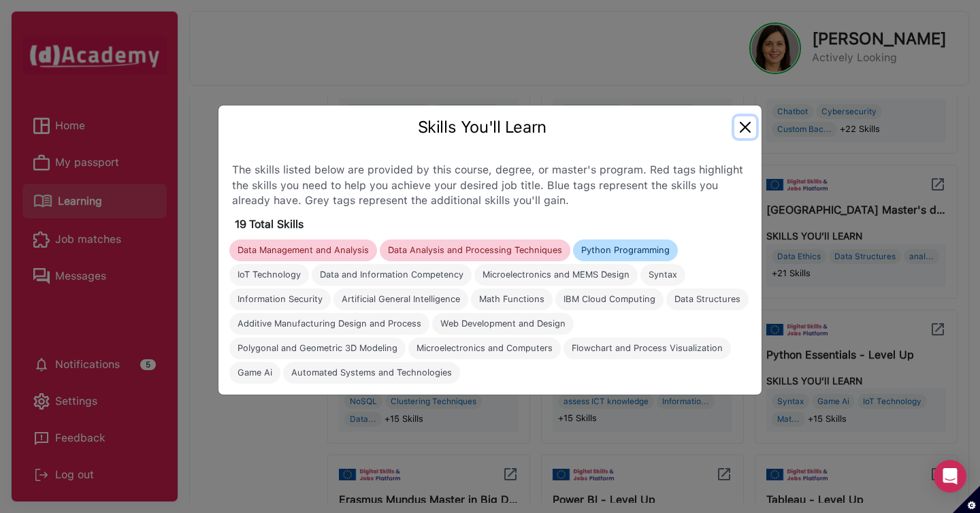
click at [746, 127] on button "Close" at bounding box center [745, 127] width 22 height 22
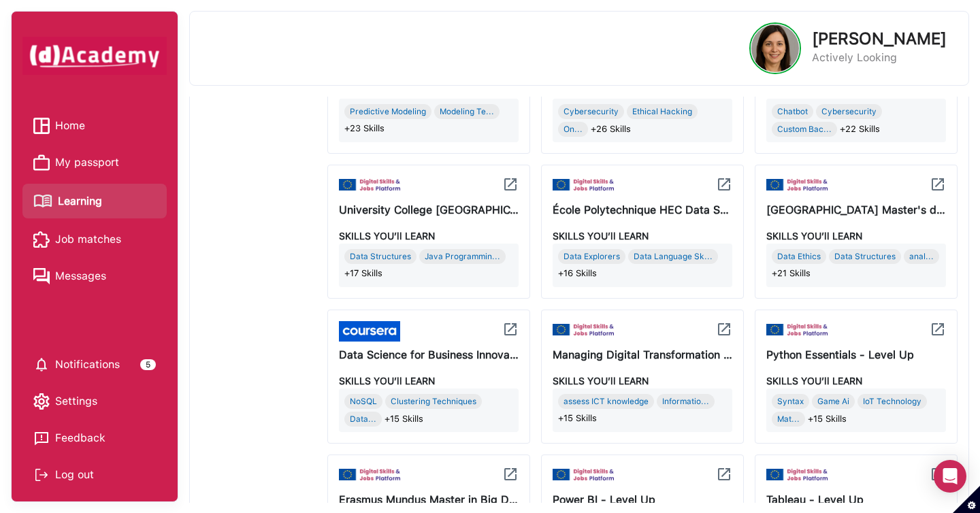
click at [932, 331] on img at bounding box center [937, 329] width 16 height 16
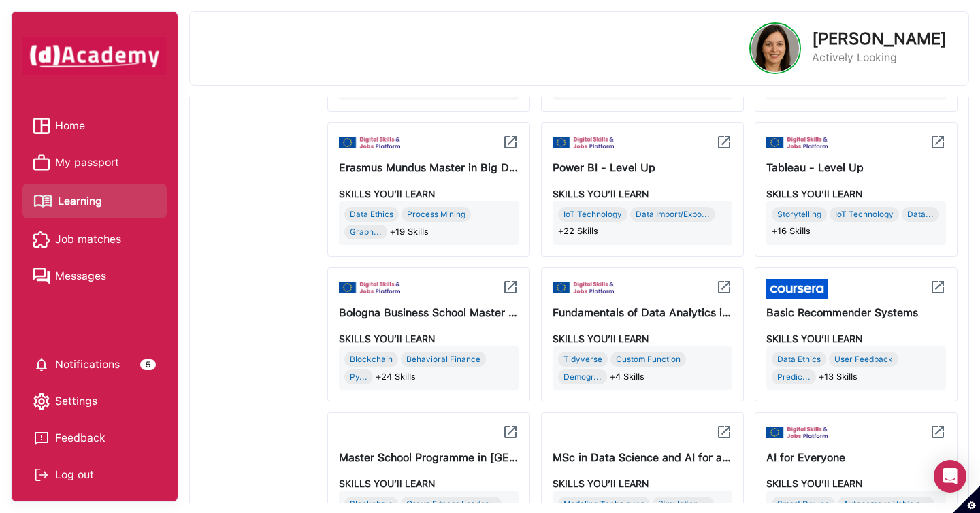
scroll to position [1120, 0]
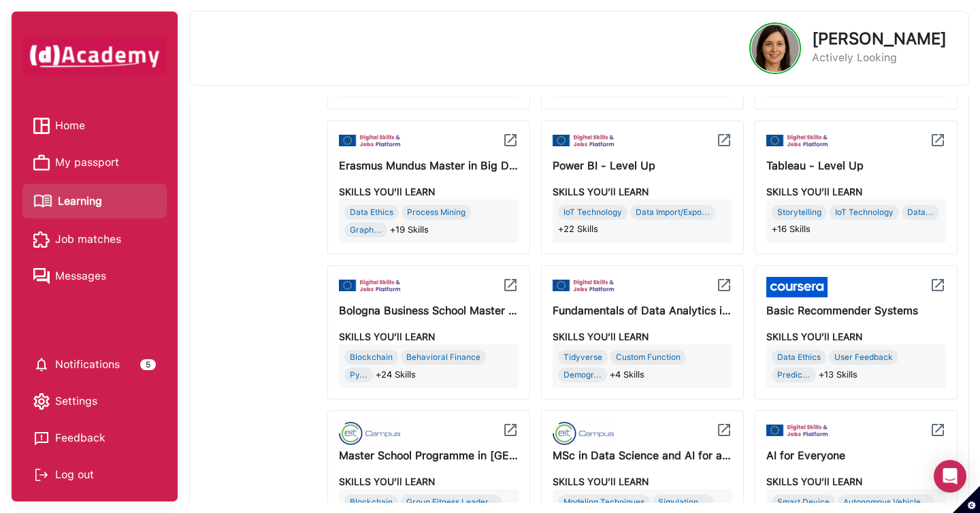
click at [727, 144] on img at bounding box center [724, 140] width 16 height 16
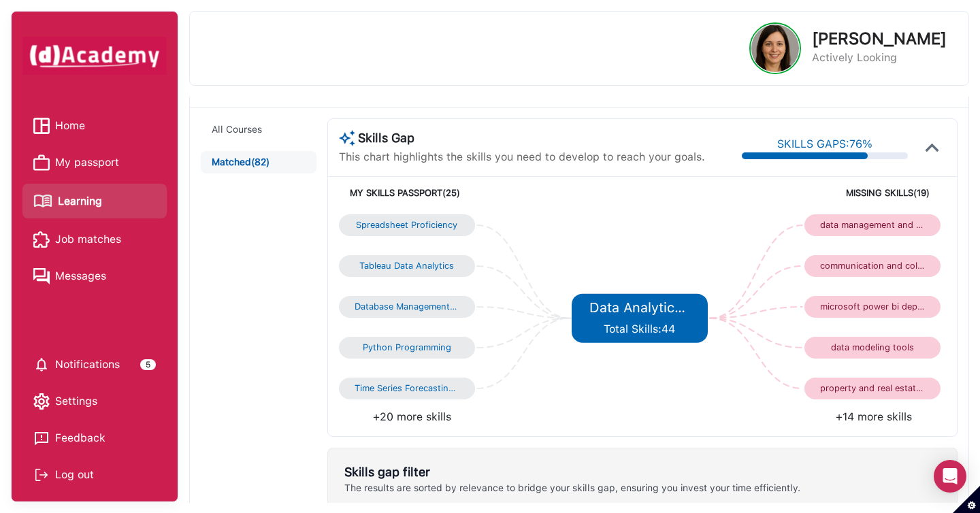
scroll to position [142, 0]
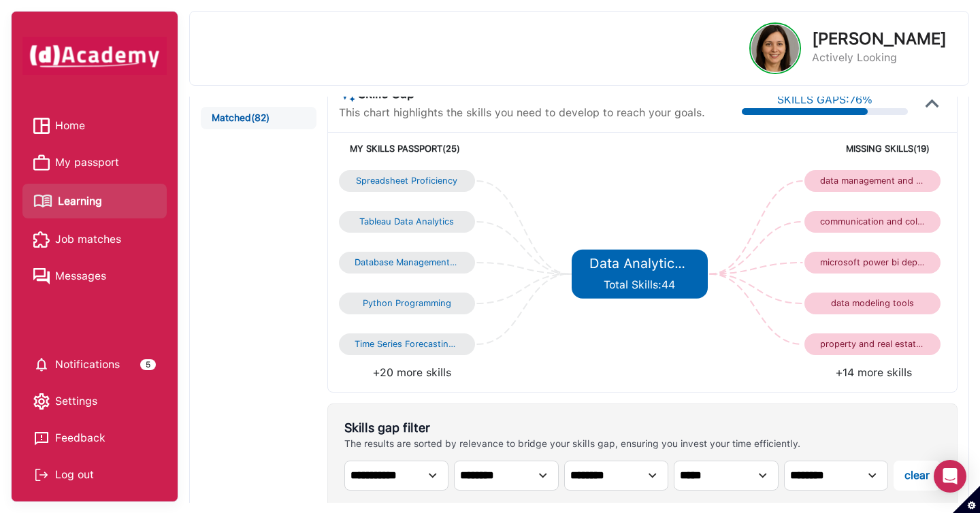
click at [854, 383] on div "Spreadsheet Proficiency Tableau Data Analytics Database Management and SQL Skil…" at bounding box center [642, 273] width 629 height 238
click at [854, 373] on li "+14 more skills" at bounding box center [793, 373] width 303 height 16
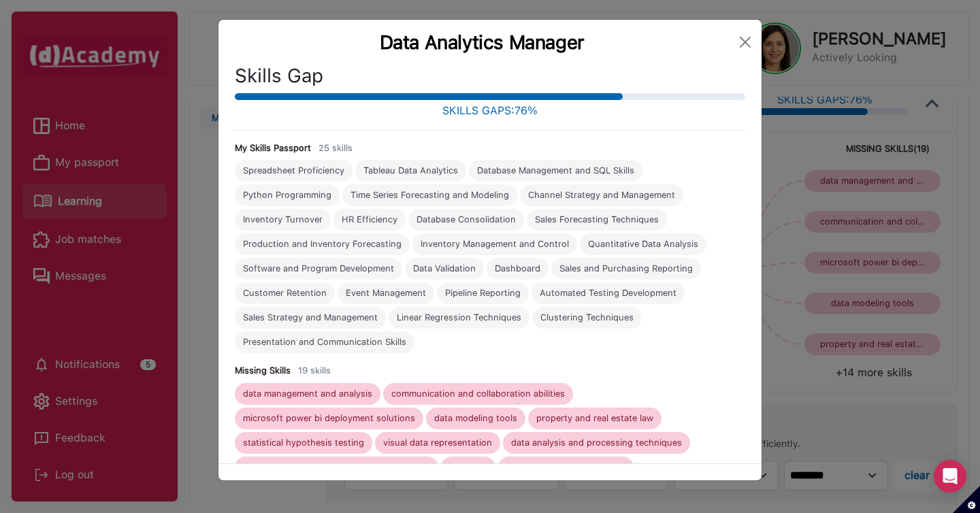
scroll to position [99, 0]
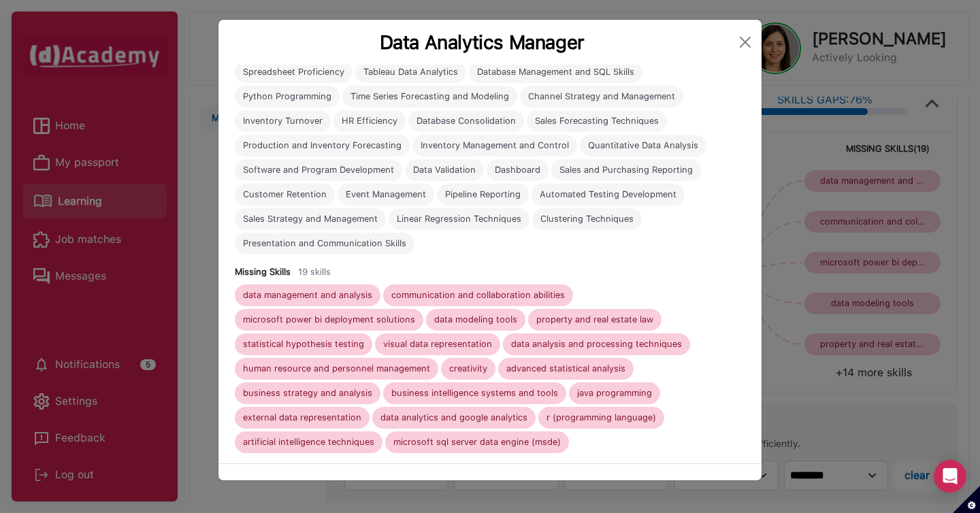
click at [488, 390] on div "business intelligence systems and tools" at bounding box center [474, 393] width 167 height 11
copy div "business intelligence systems and tools"
click at [587, 415] on div "r (programming language)" at bounding box center [601, 417] width 110 height 11
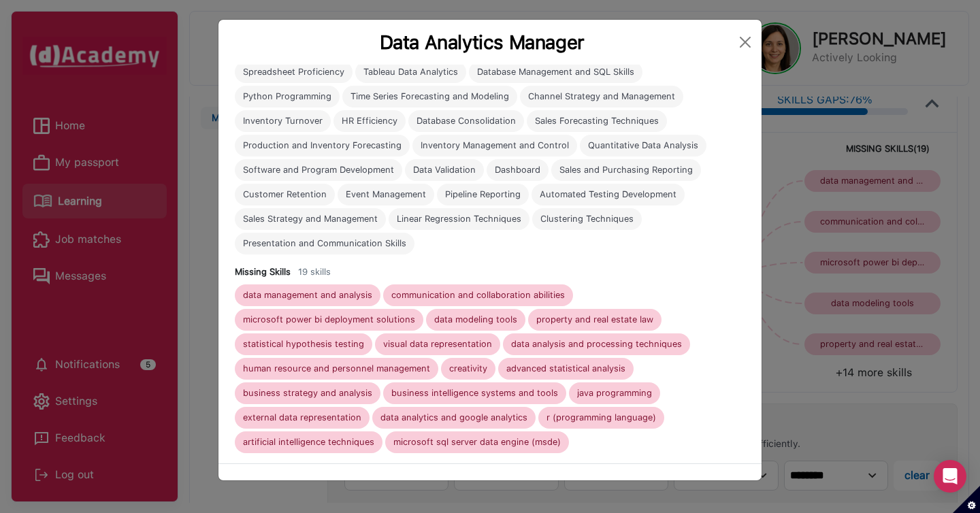
click at [587, 415] on div "r (programming language)" at bounding box center [601, 417] width 110 height 11
copy div "r (programming language)"
click at [348, 297] on div "data management and analysis" at bounding box center [307, 295] width 129 height 11
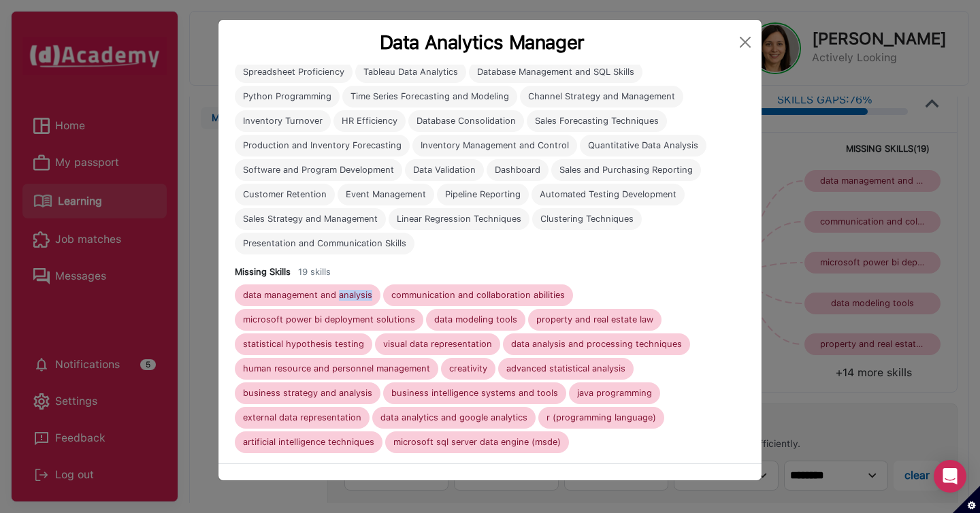
click at [348, 297] on div "data management and analysis" at bounding box center [307, 295] width 129 height 11
copy div "data management and analysis"
click at [342, 391] on div "business strategy and analysis" at bounding box center [307, 393] width 129 height 11
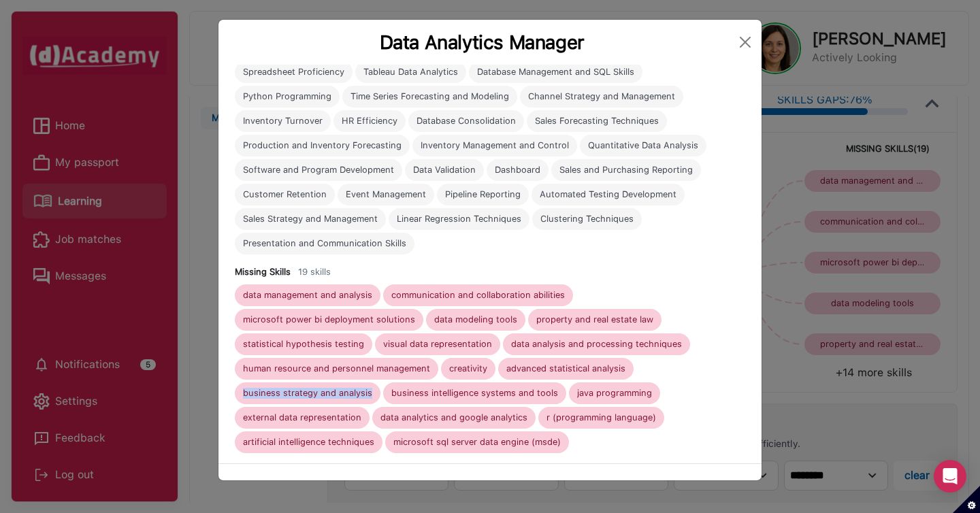
copy div "business strategy and analysis"
click at [467, 366] on div "creativity" at bounding box center [468, 368] width 38 height 11
copy div "creativity"
click at [739, 43] on button "Close" at bounding box center [745, 42] width 22 height 22
